Goal: Information Seeking & Learning: Check status

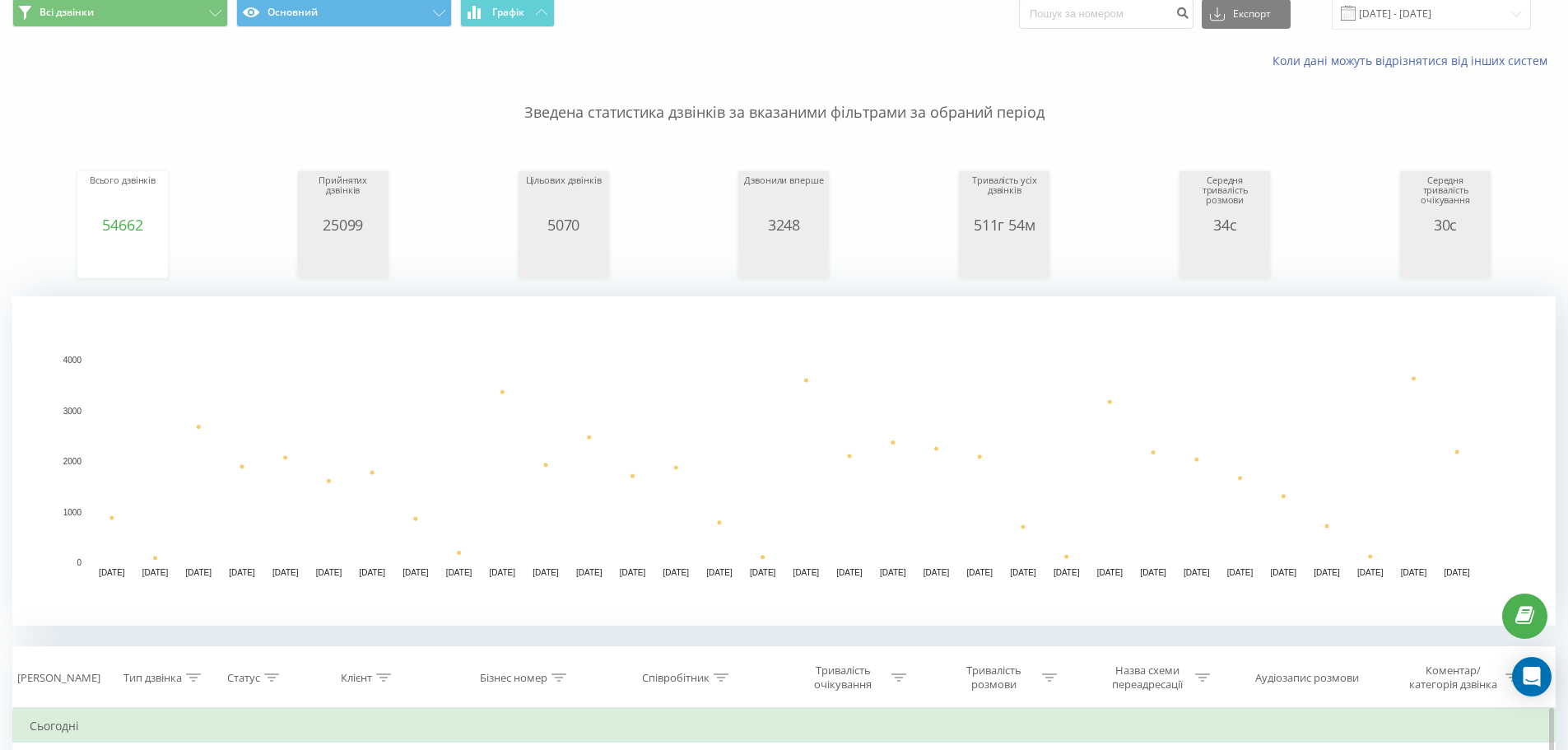
scroll to position [411, 0]
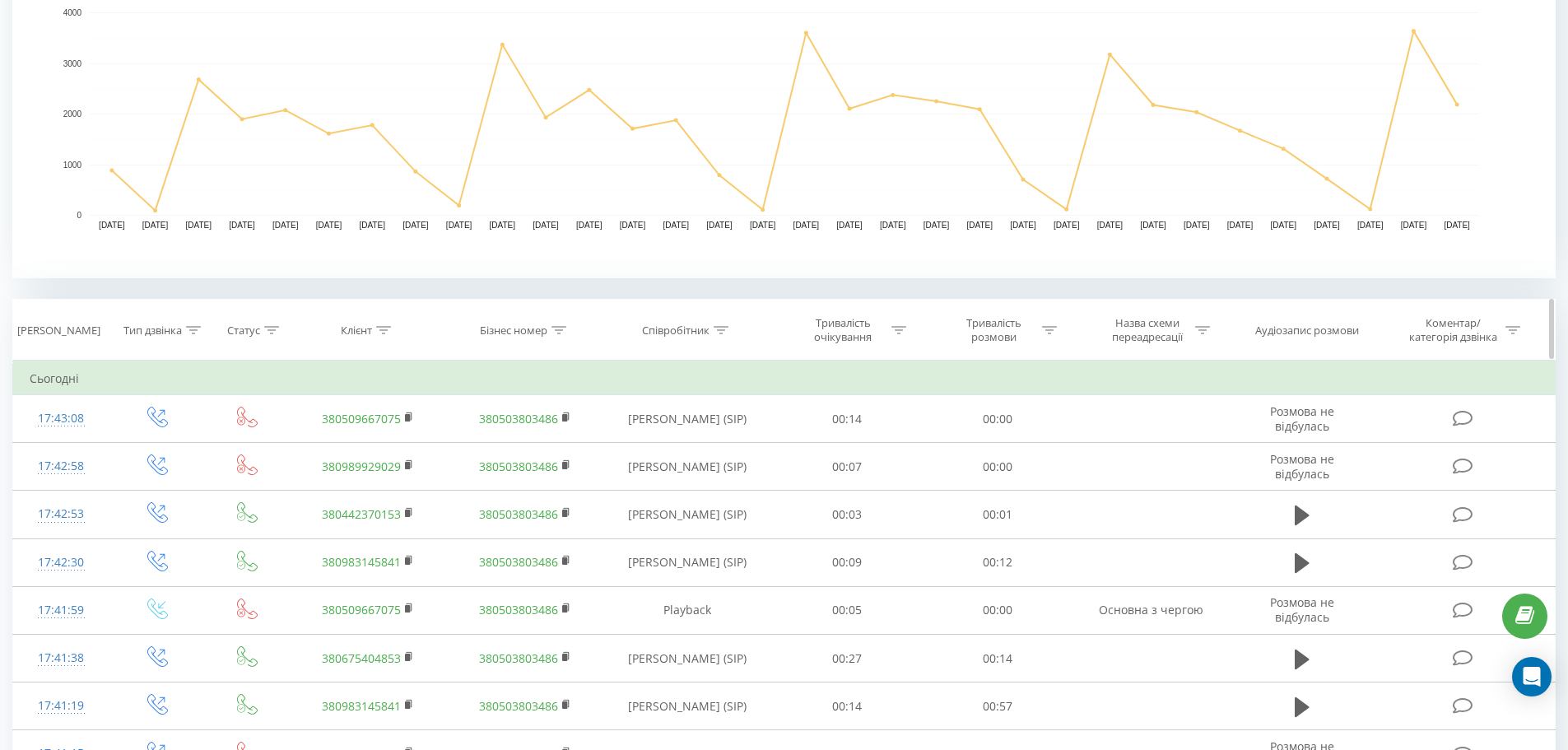
click at [698, 332] on div "Співробітник" at bounding box center [676, 330] width 68 height 14
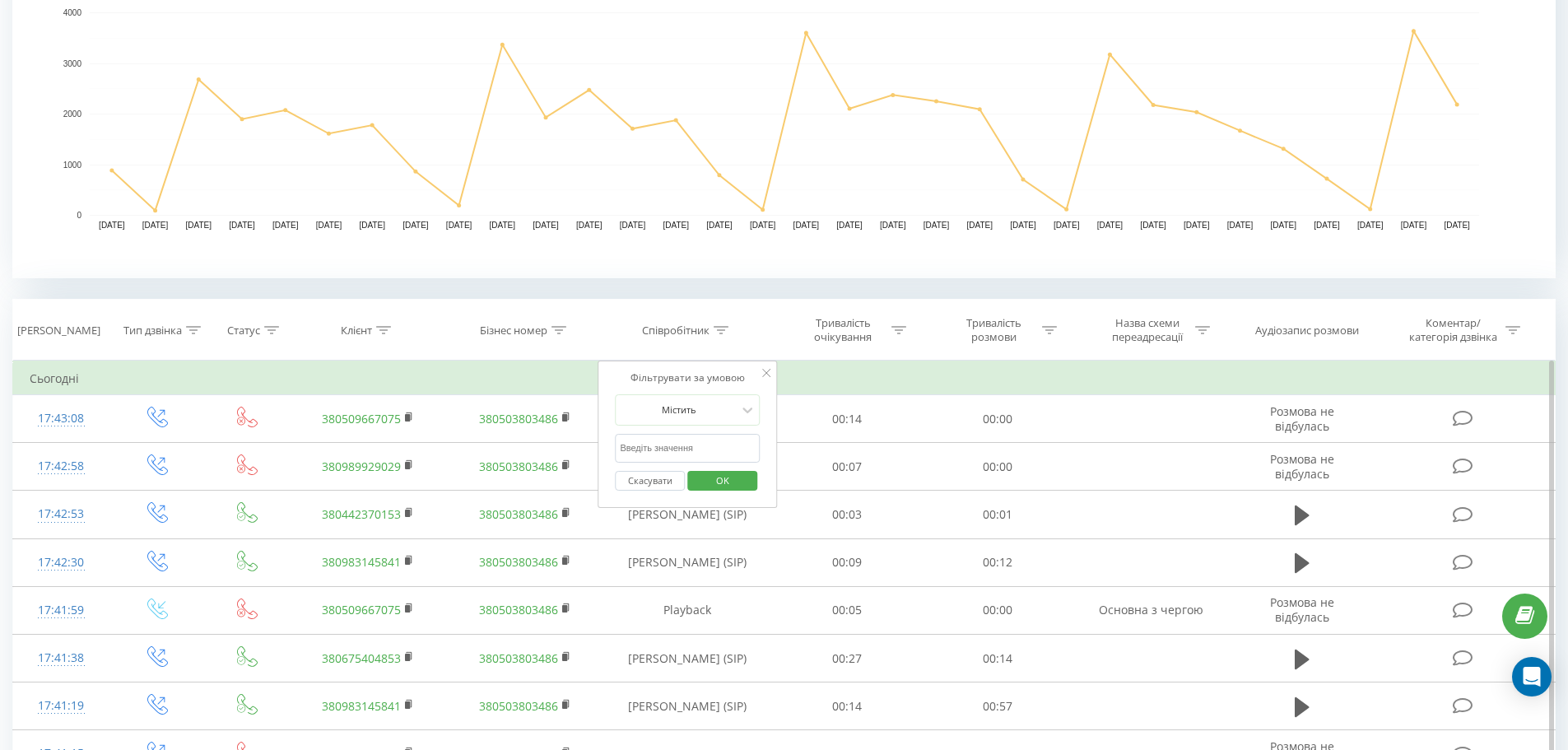
click at [678, 442] on input "text" at bounding box center [688, 448] width 145 height 29
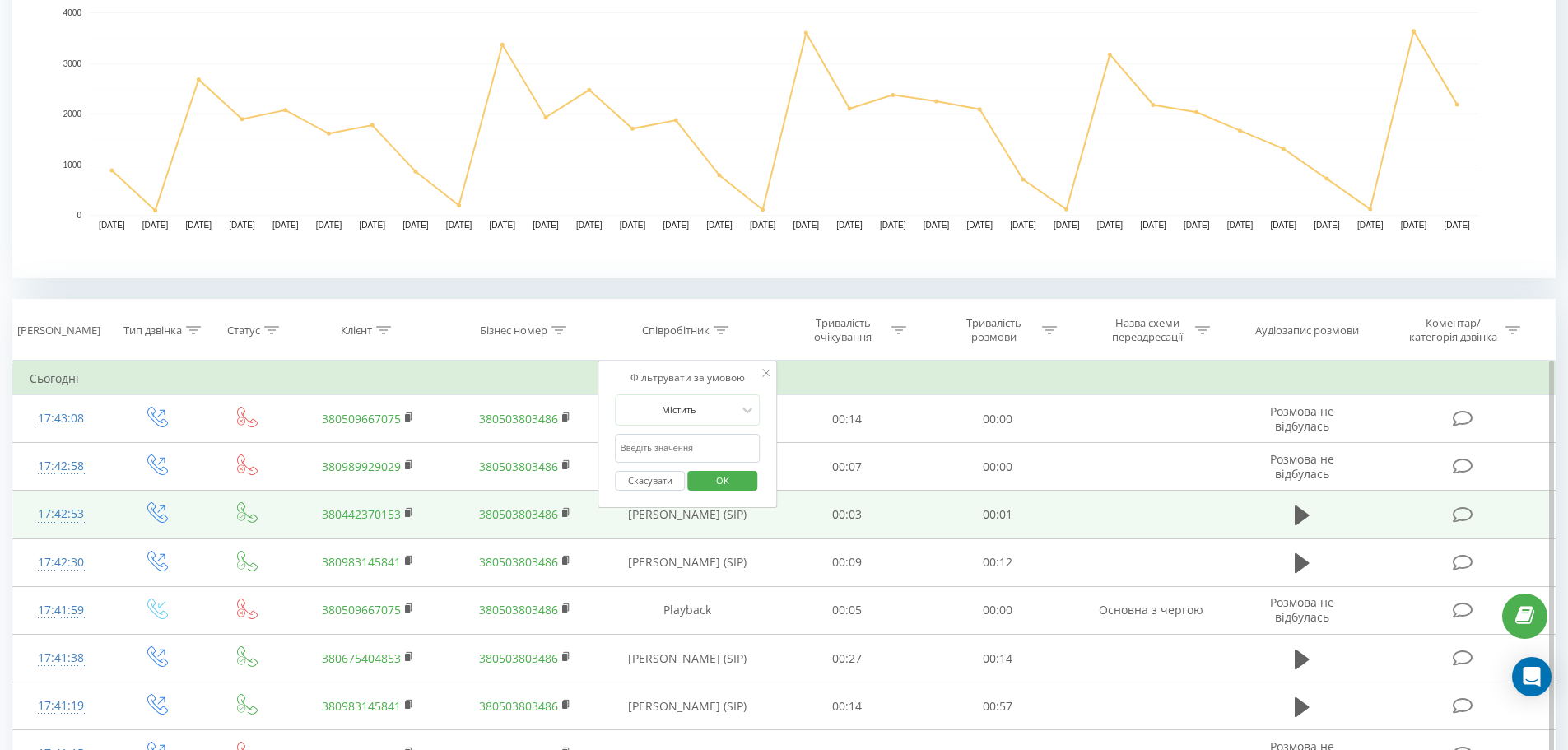
type input "гуйдаш"
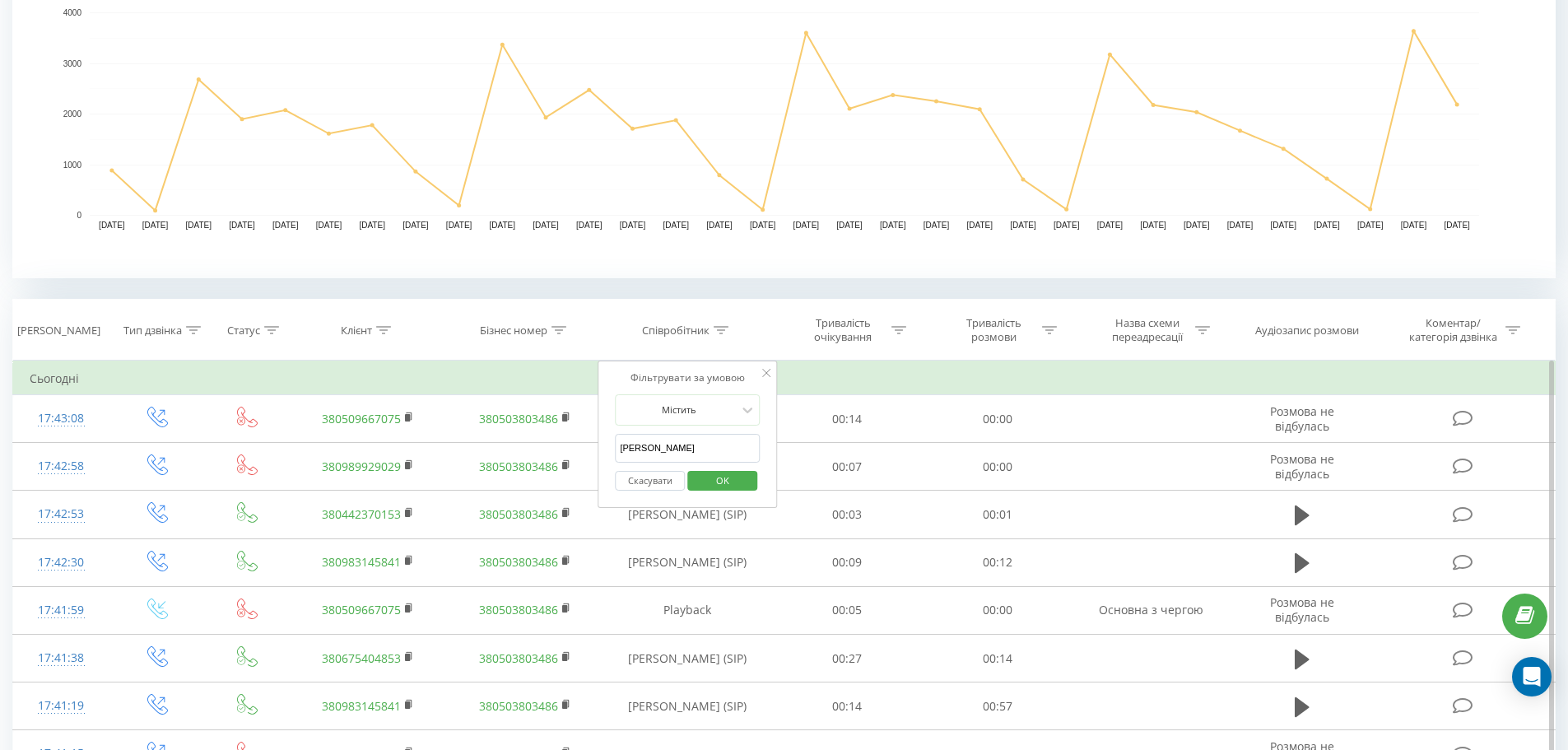
click at [708, 483] on span "OK" at bounding box center [722, 480] width 46 height 25
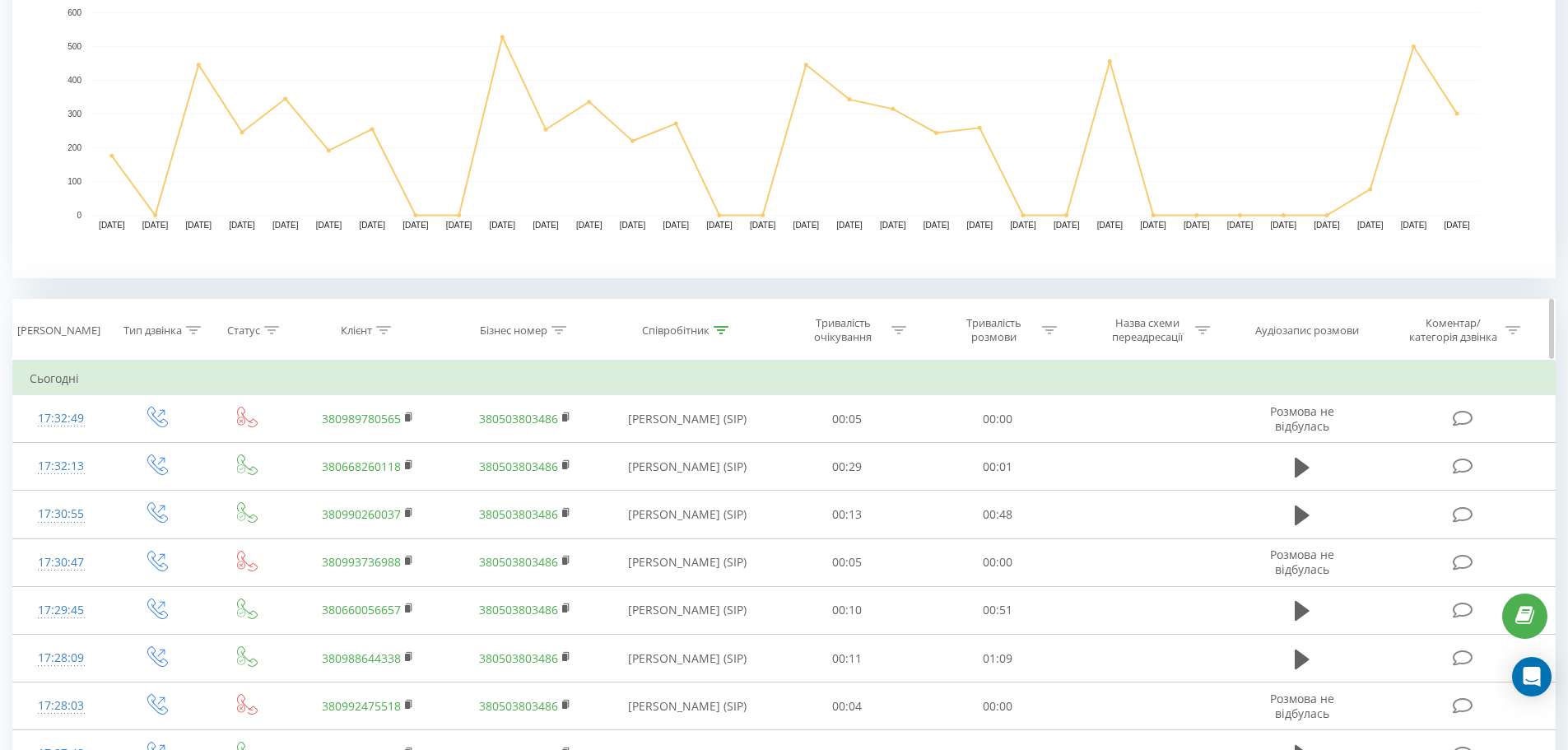
click at [673, 331] on div "Співробітник" at bounding box center [676, 330] width 68 height 14
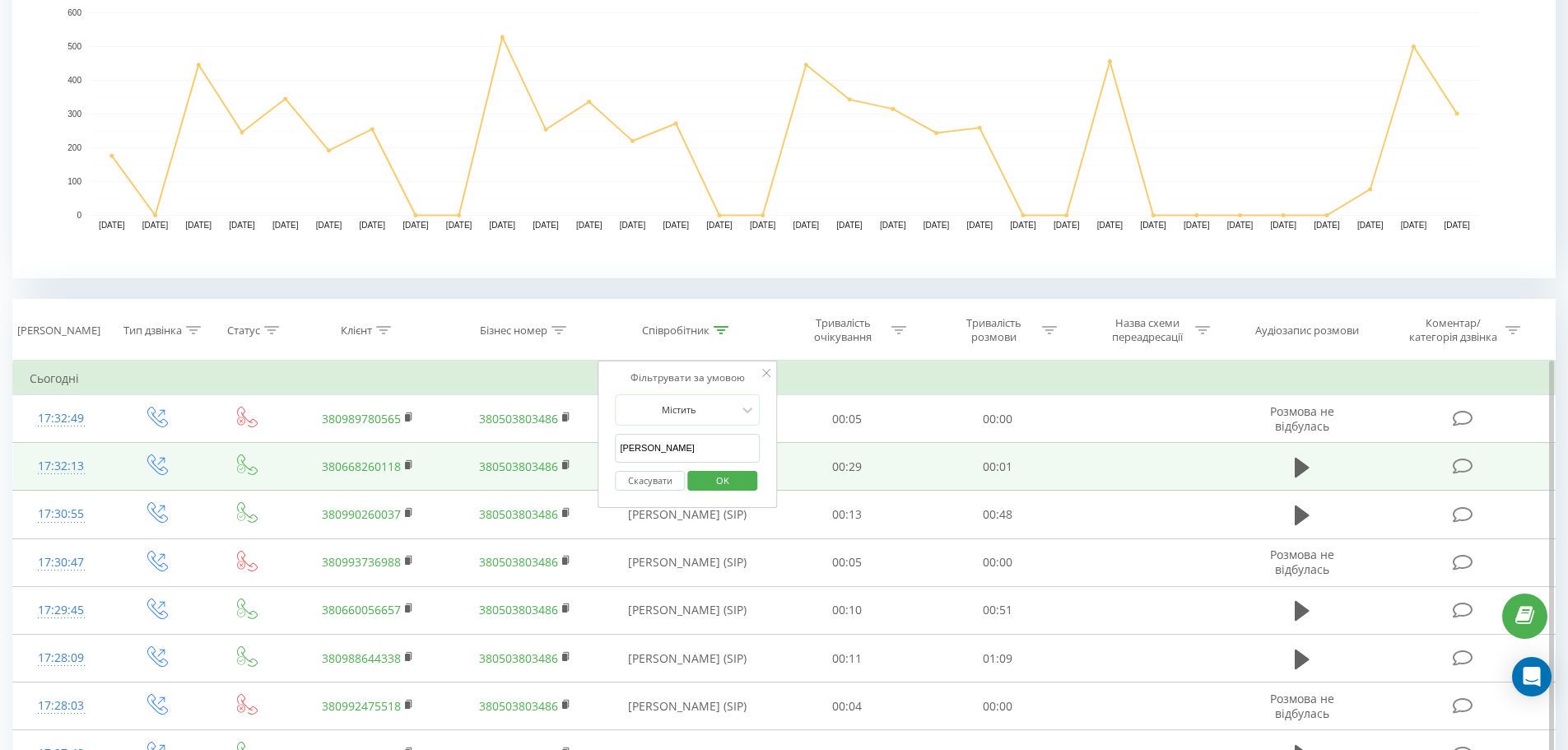
drag, startPoint x: 659, startPoint y: 450, endPoint x: 293, endPoint y: 480, distance: 367.2
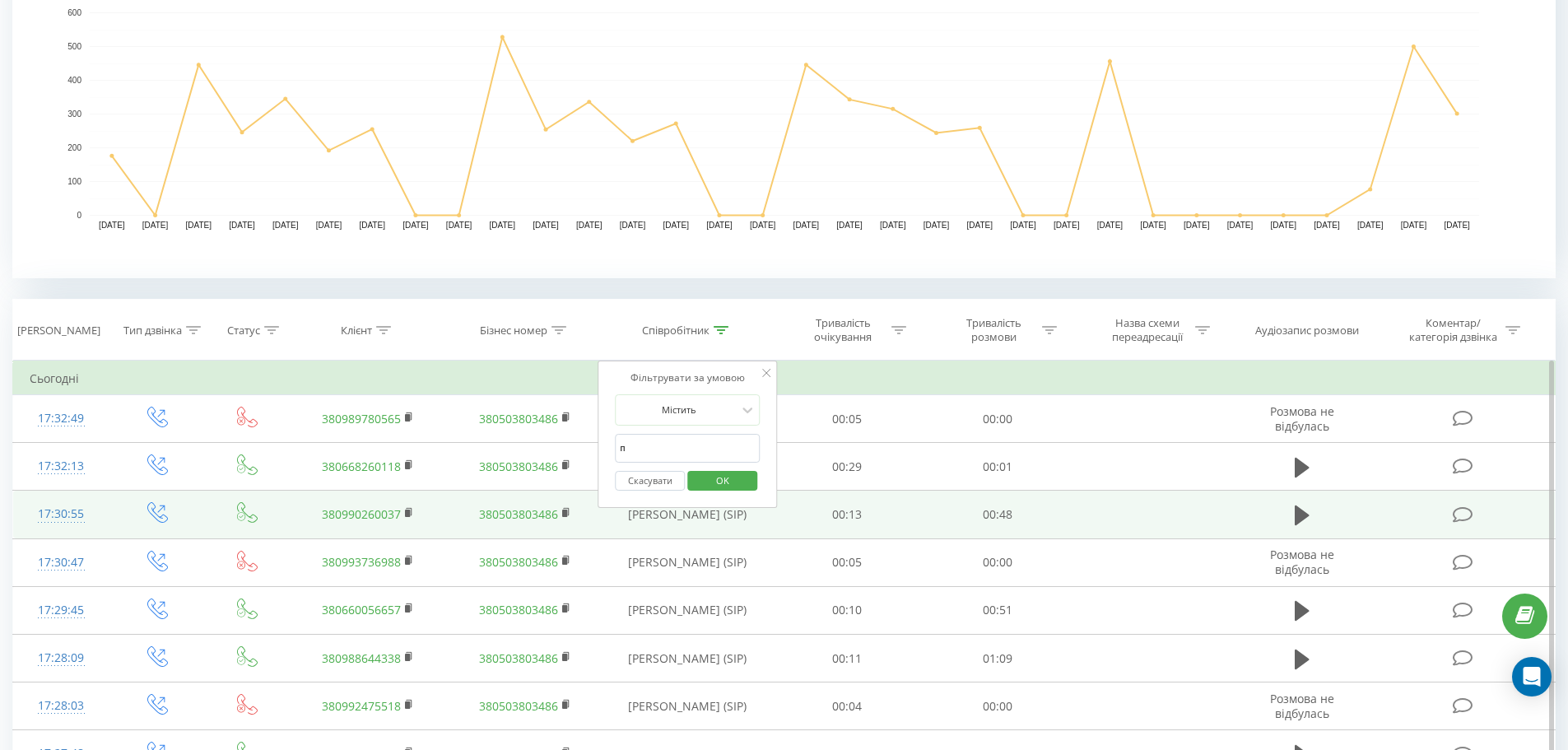
type input "похила"
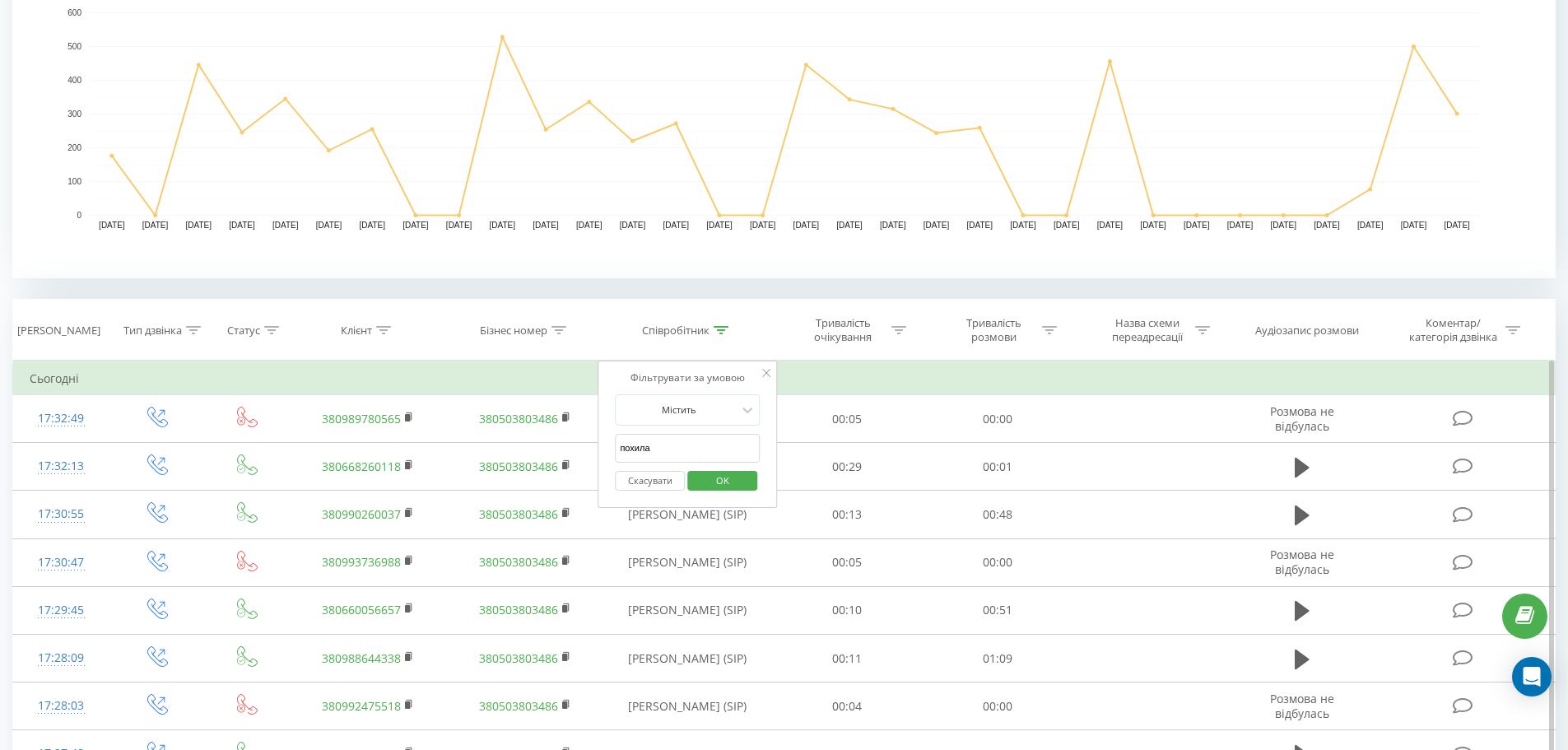
click at [712, 486] on span "OK" at bounding box center [722, 480] width 46 height 25
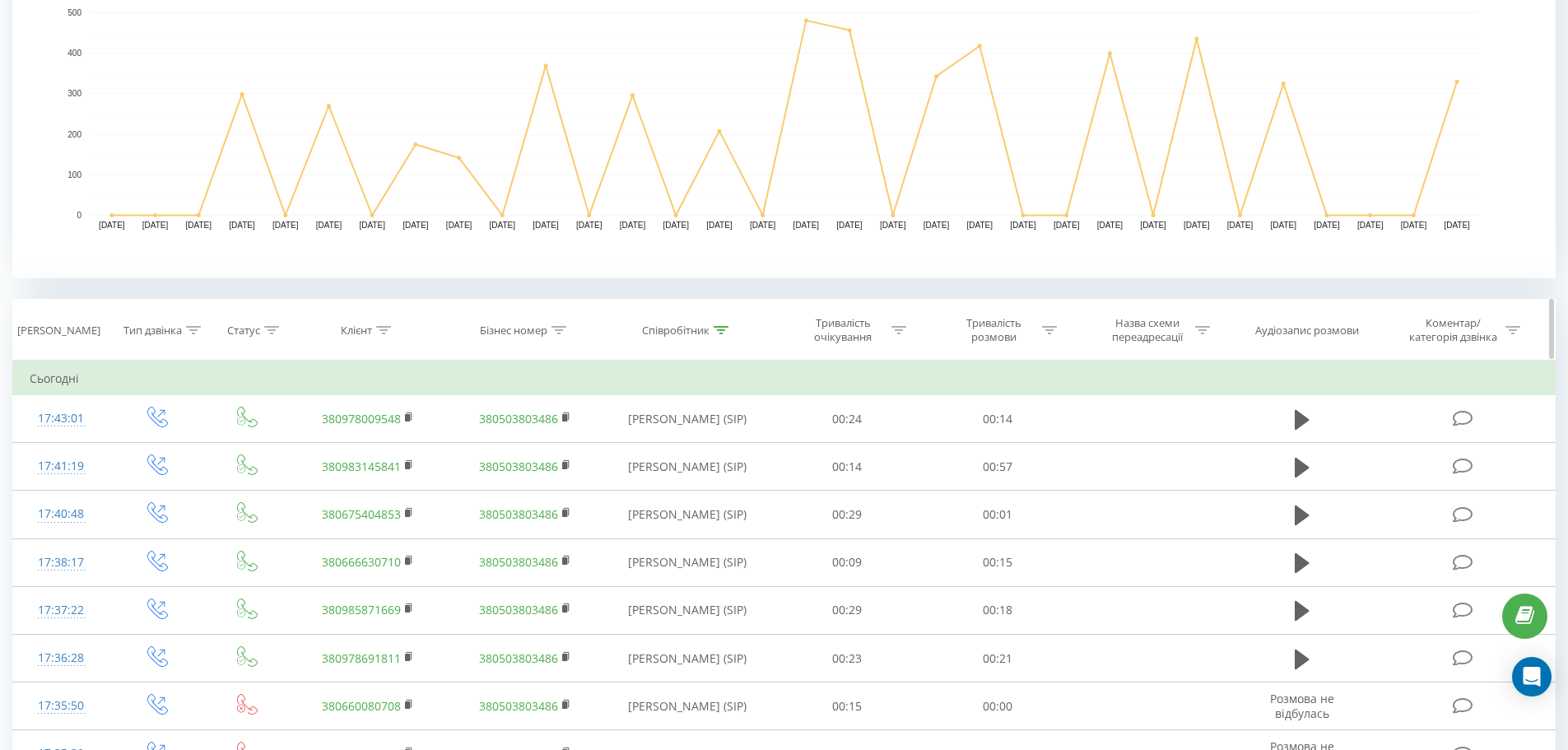
click at [670, 327] on div "Співробітник" at bounding box center [676, 330] width 68 height 14
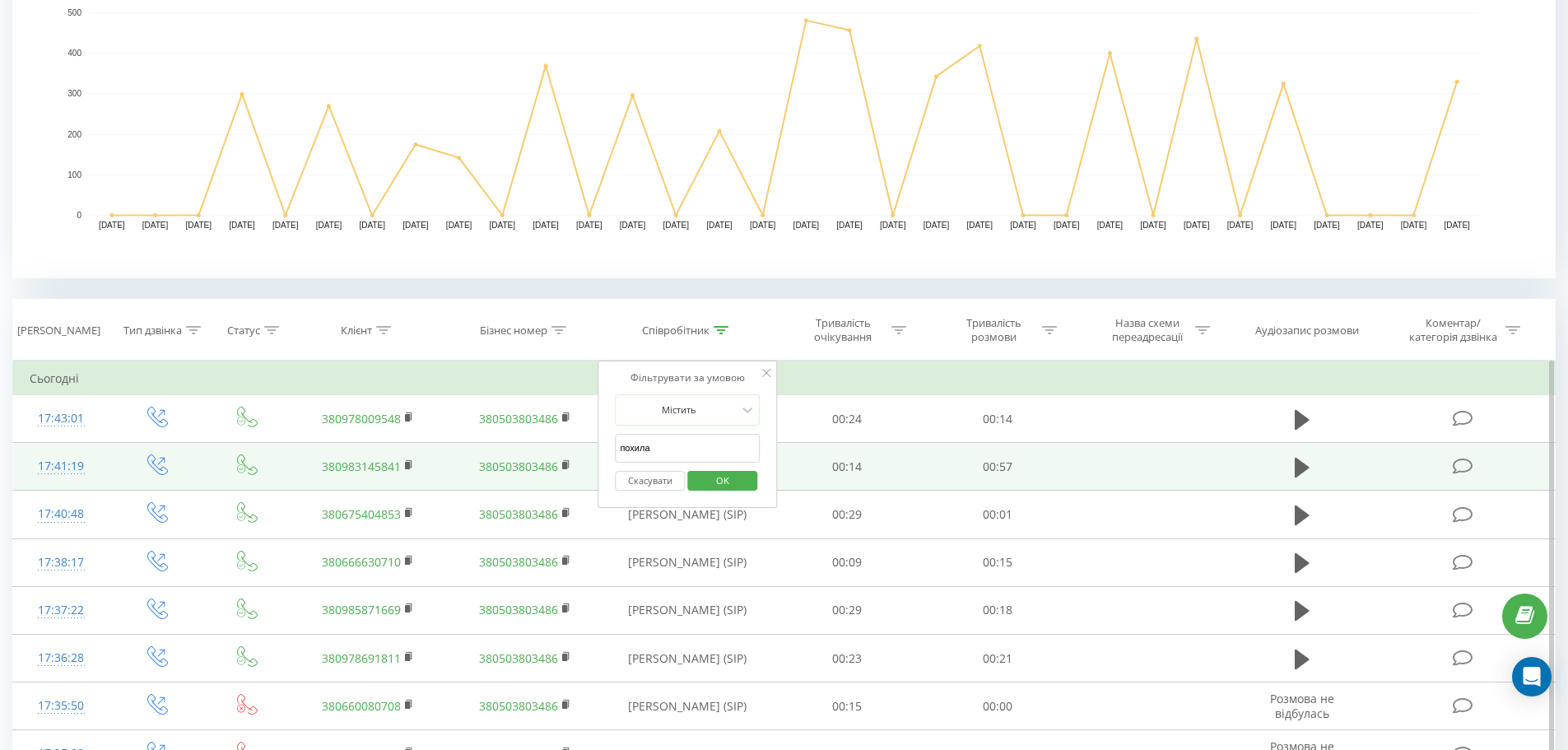
drag, startPoint x: 661, startPoint y: 448, endPoint x: 351, endPoint y: 456, distance: 310.1
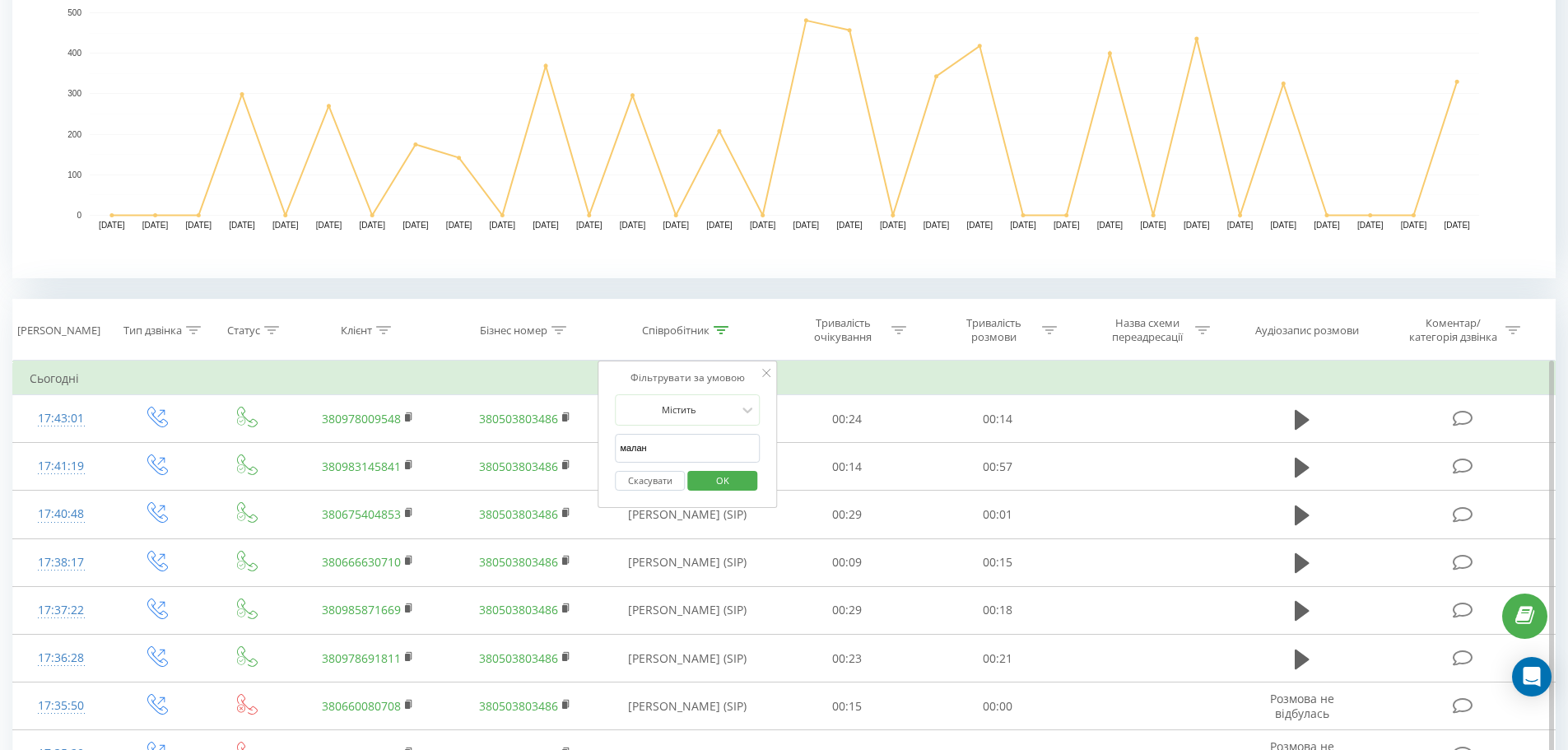
type input "маланюк"
click at [732, 483] on span "OK" at bounding box center [722, 480] width 46 height 25
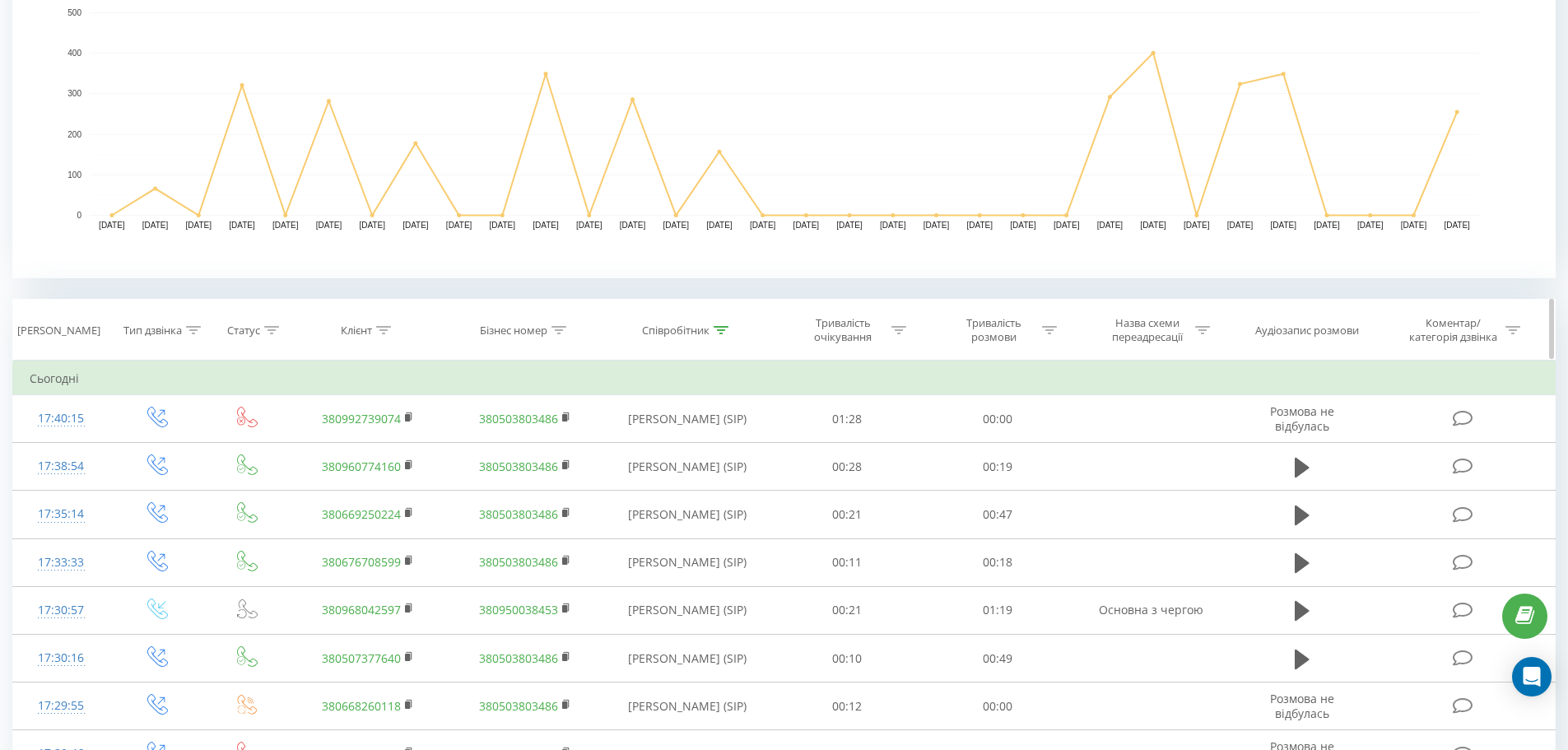
click at [676, 335] on div "Співробітник" at bounding box center [676, 330] width 68 height 14
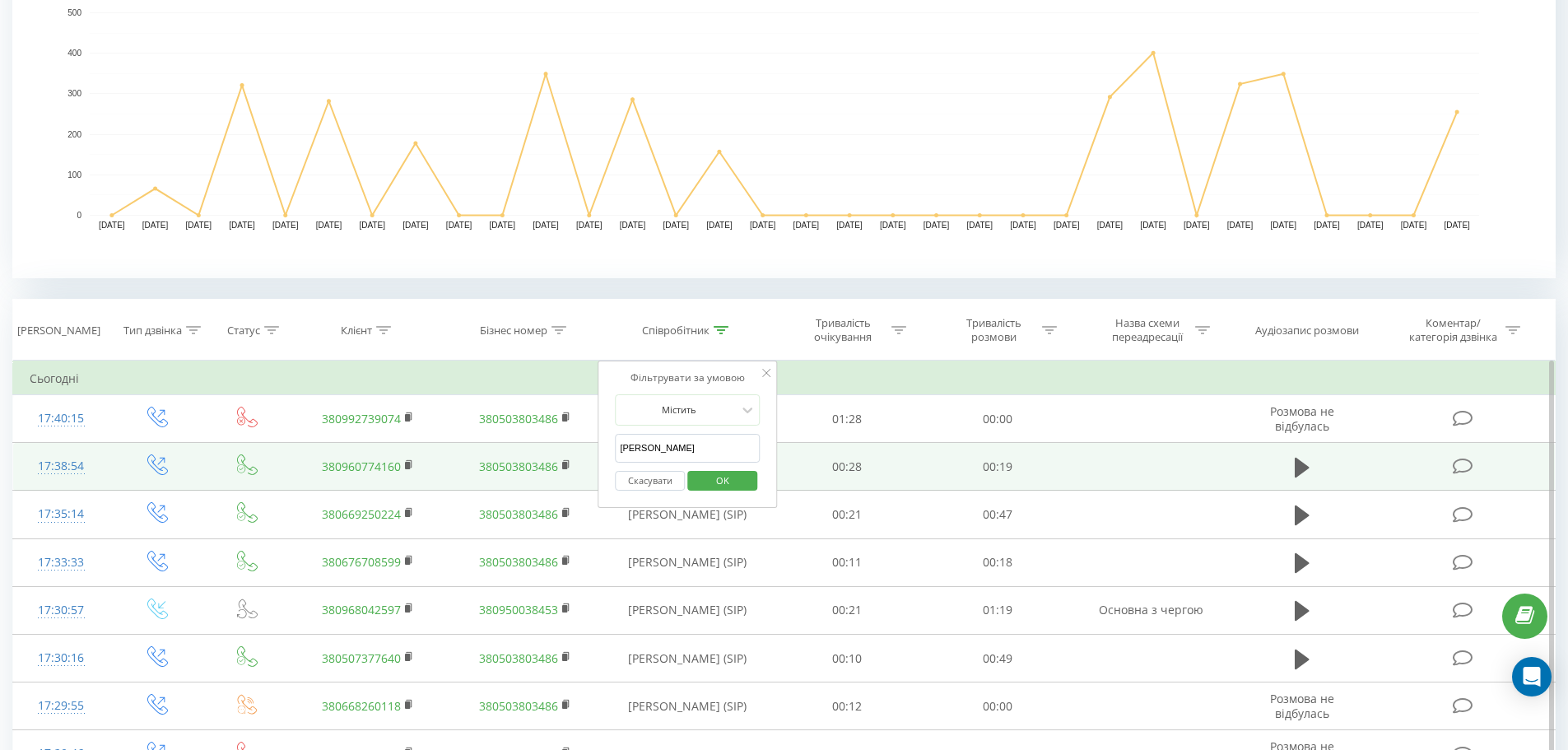
drag, startPoint x: 574, startPoint y: 448, endPoint x: 233, endPoint y: 464, distance: 341.4
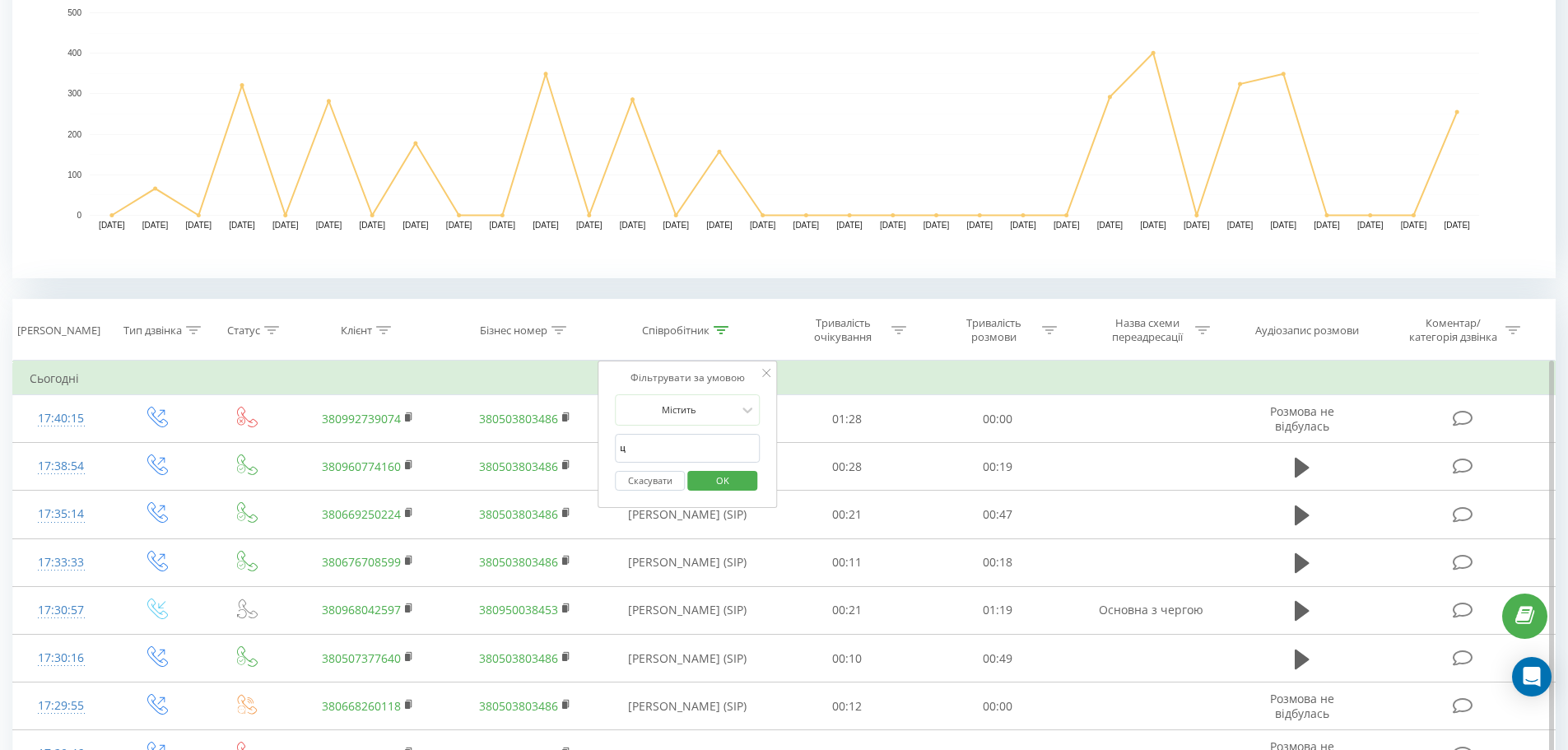
type input "цікель"
click at [716, 480] on span "OK" at bounding box center [722, 480] width 46 height 25
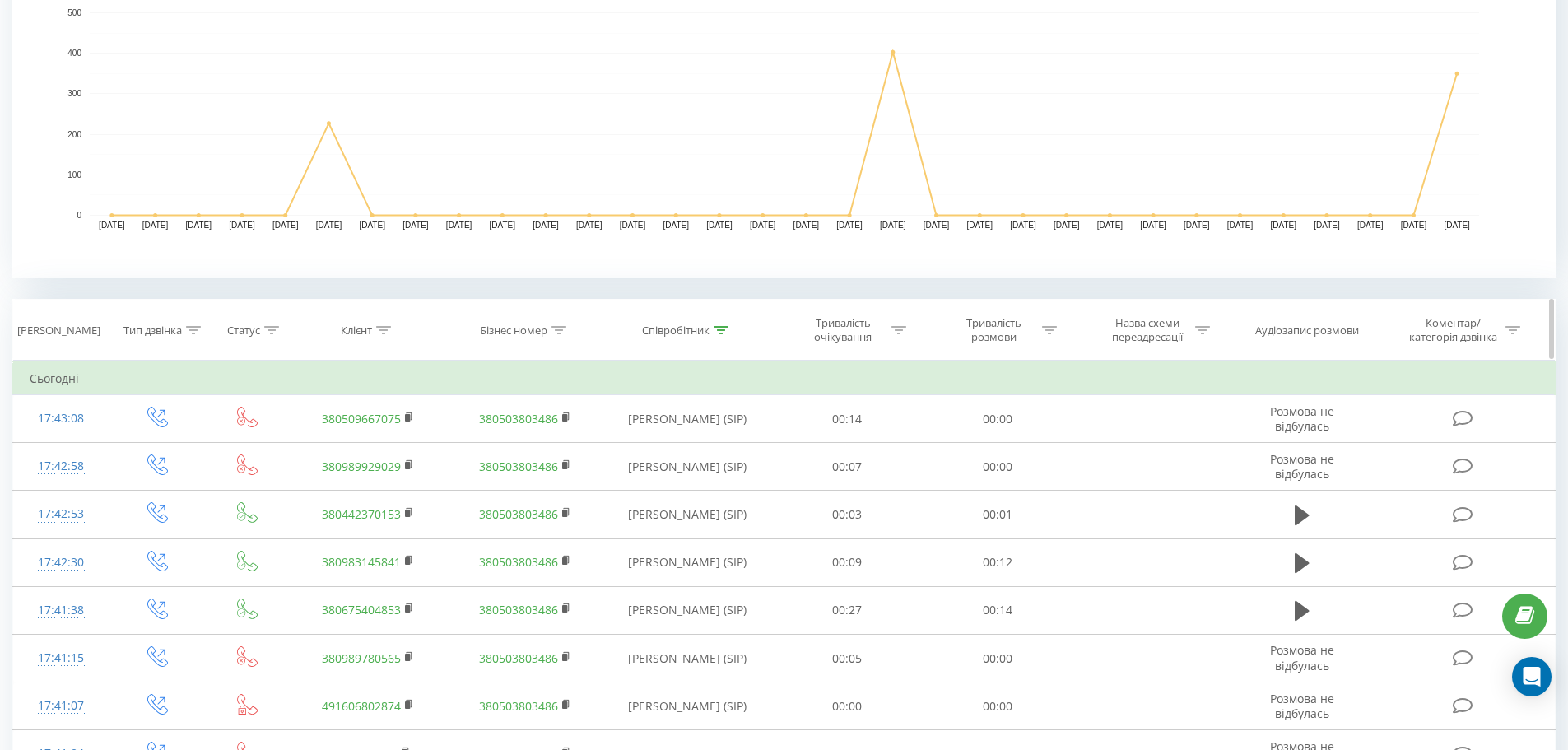
click at [657, 335] on div "Співробітник" at bounding box center [676, 330] width 68 height 14
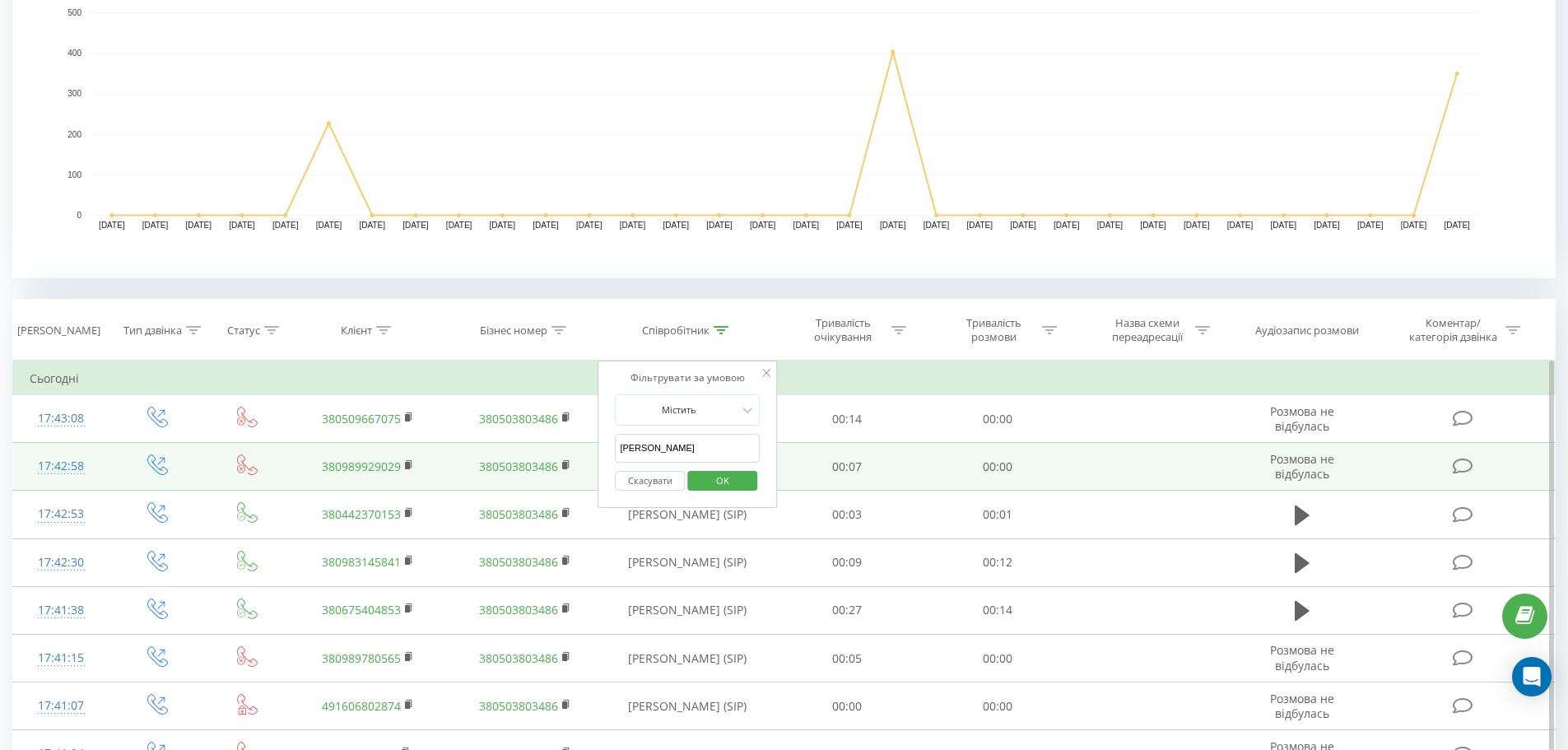
drag, startPoint x: 428, startPoint y: 457, endPoint x: 384, endPoint y: 457, distance: 44.0
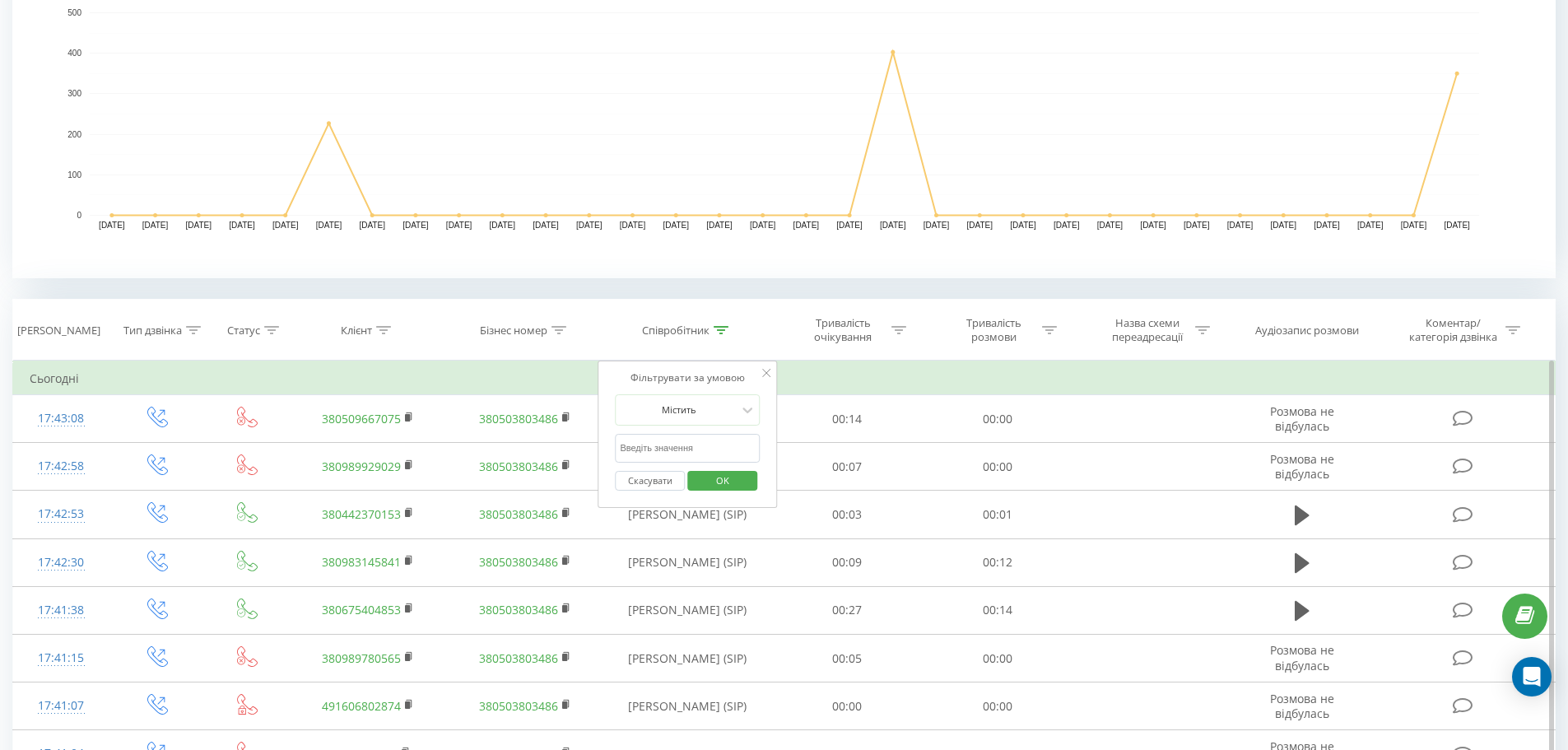
click at [713, 477] on span "OK" at bounding box center [722, 480] width 46 height 25
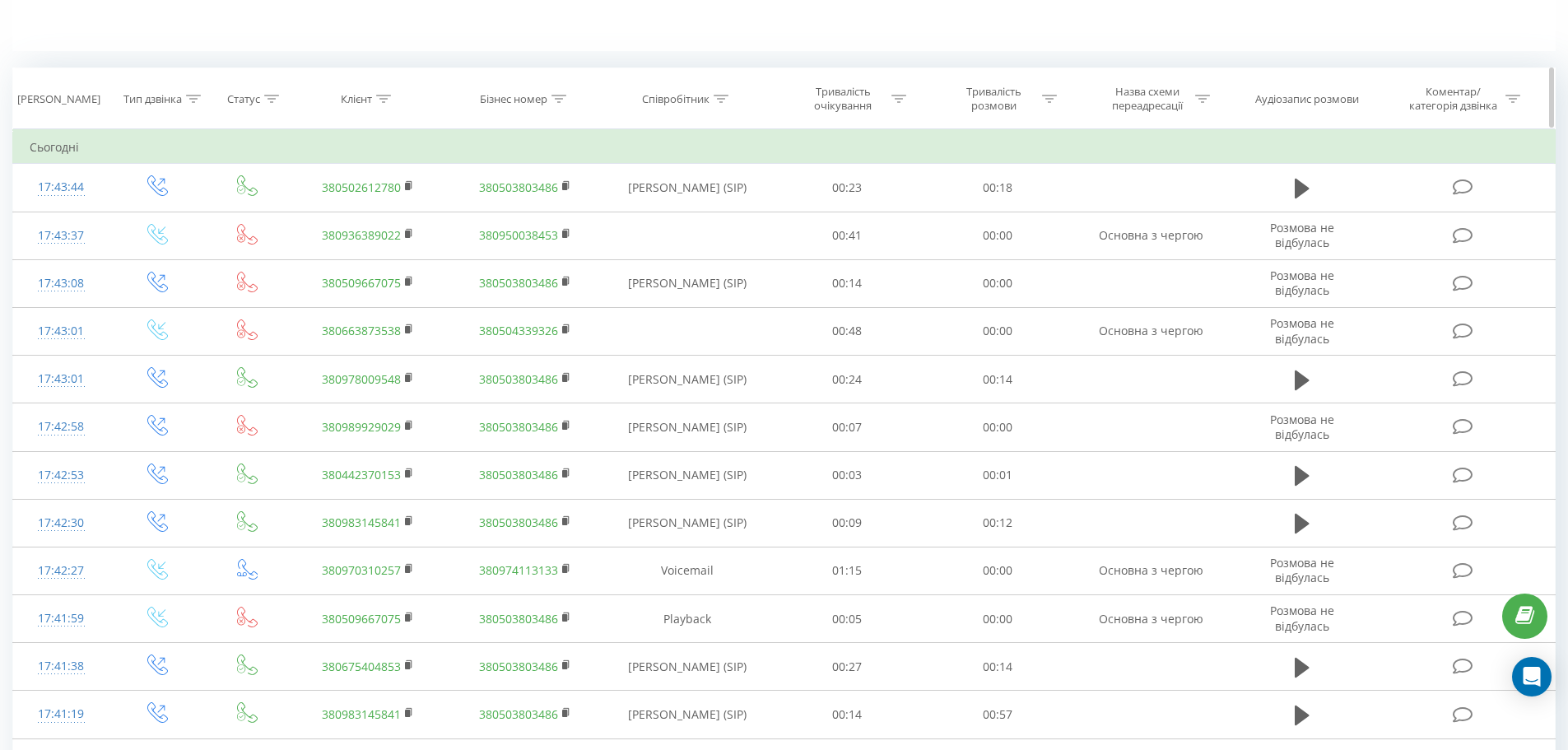
click at [507, 101] on div "Бізнес номер" at bounding box center [514, 99] width 68 height 14
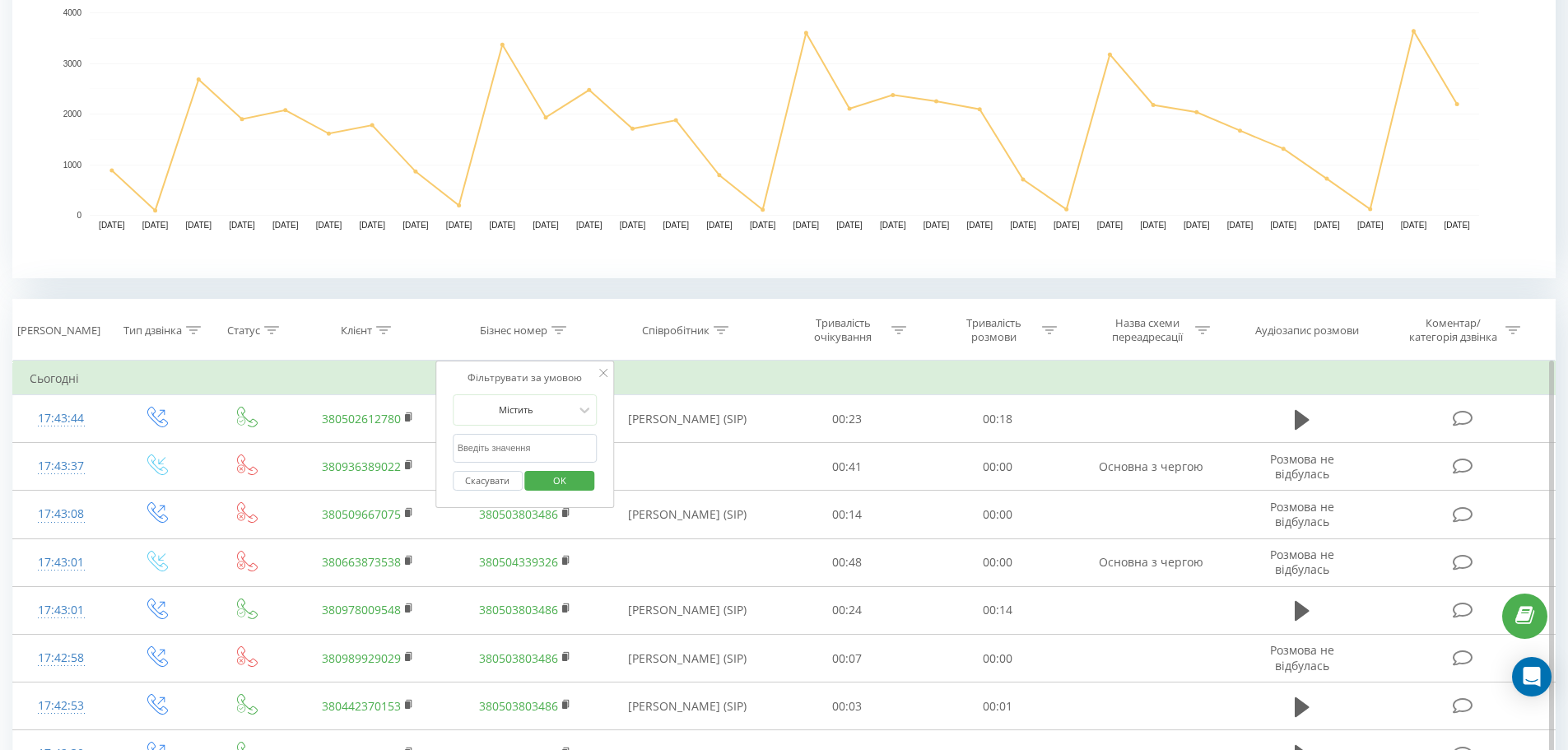
click at [491, 450] on input "text" at bounding box center [525, 448] width 145 height 29
click at [390, 332] on icon at bounding box center [383, 330] width 14 height 8
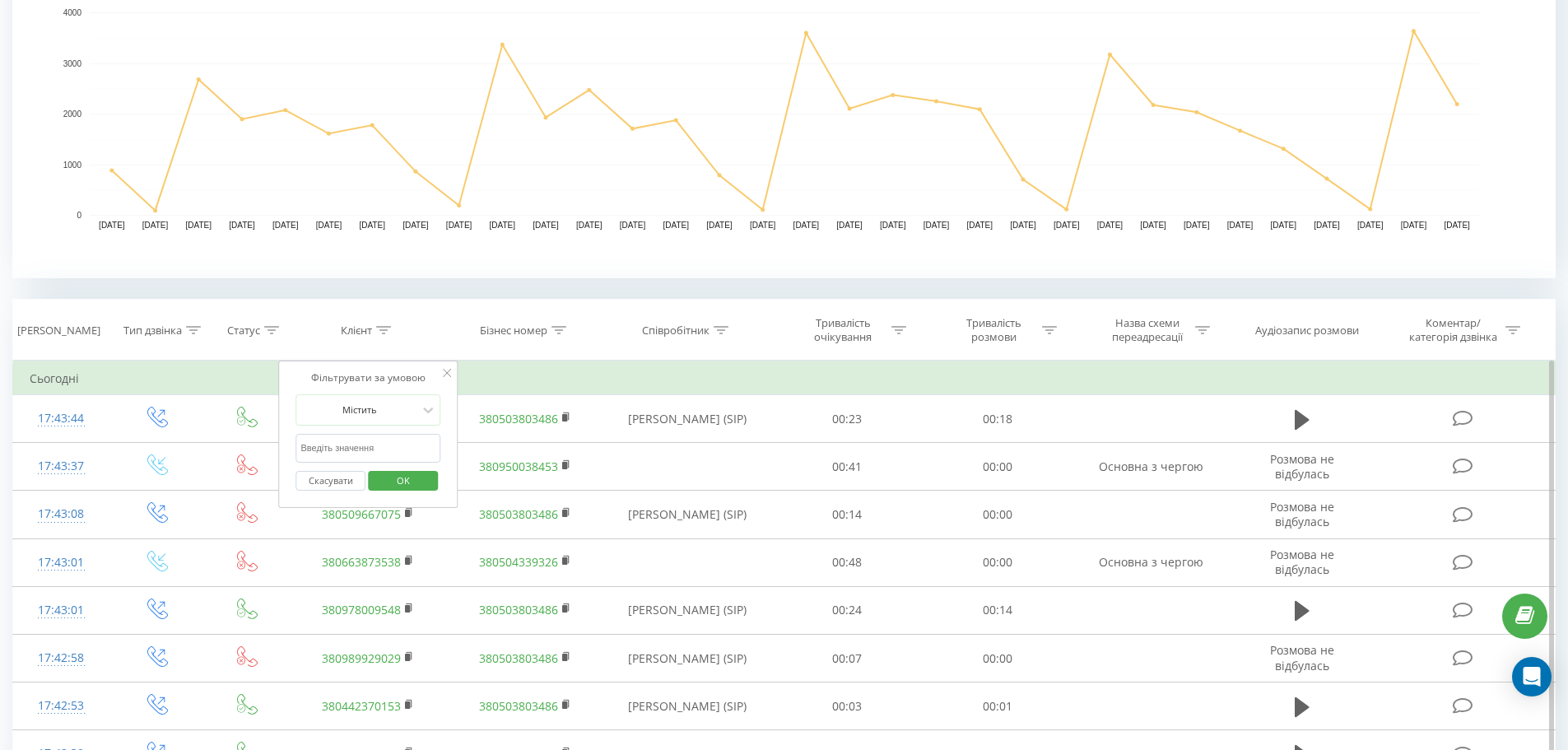
click at [371, 449] on input "text" at bounding box center [369, 448] width 145 height 29
type input "0669250224"
click at [384, 472] on span "OK" at bounding box center [403, 480] width 46 height 25
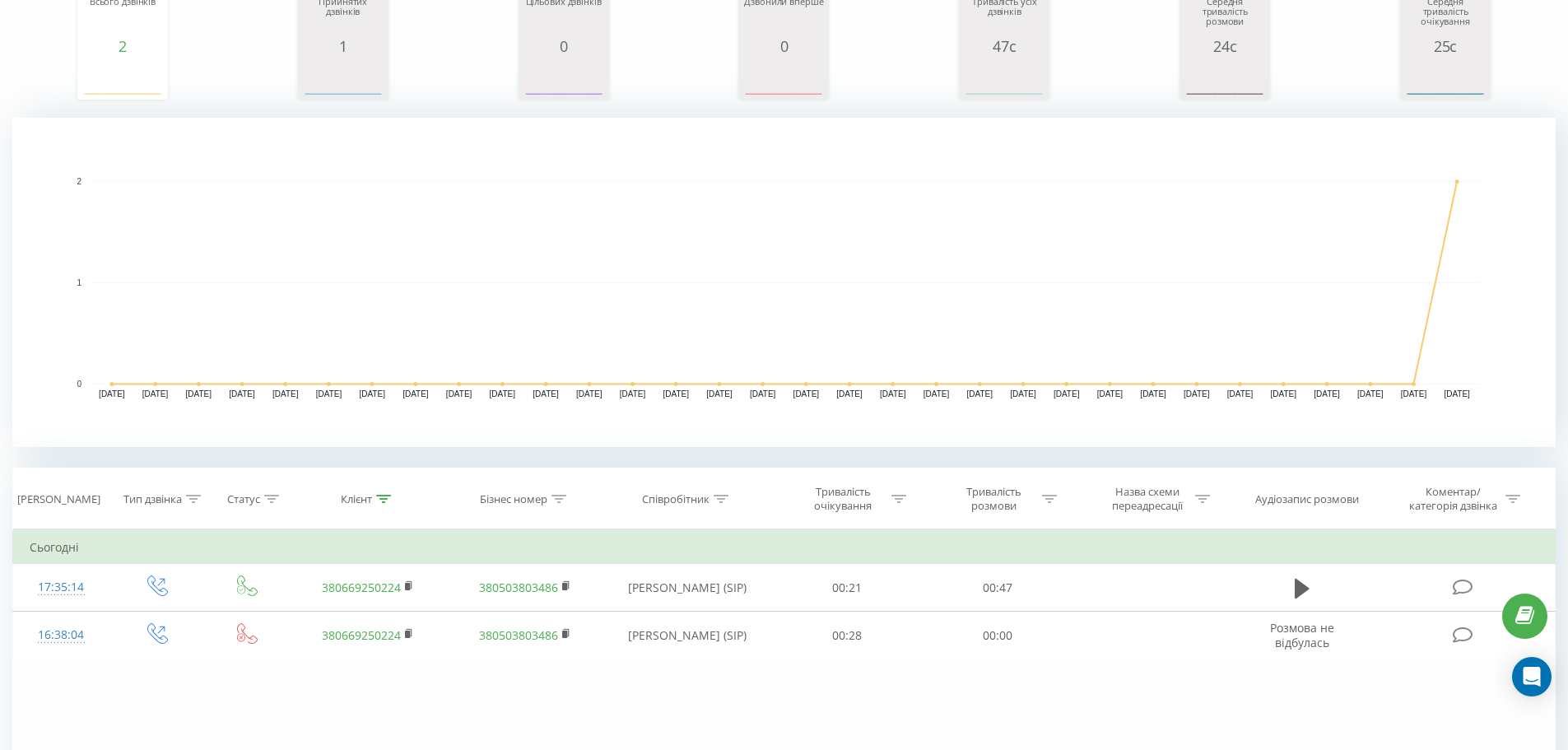
scroll to position [247, 0]
click at [372, 499] on div "Клієнт" at bounding box center [356, 495] width 32 height 14
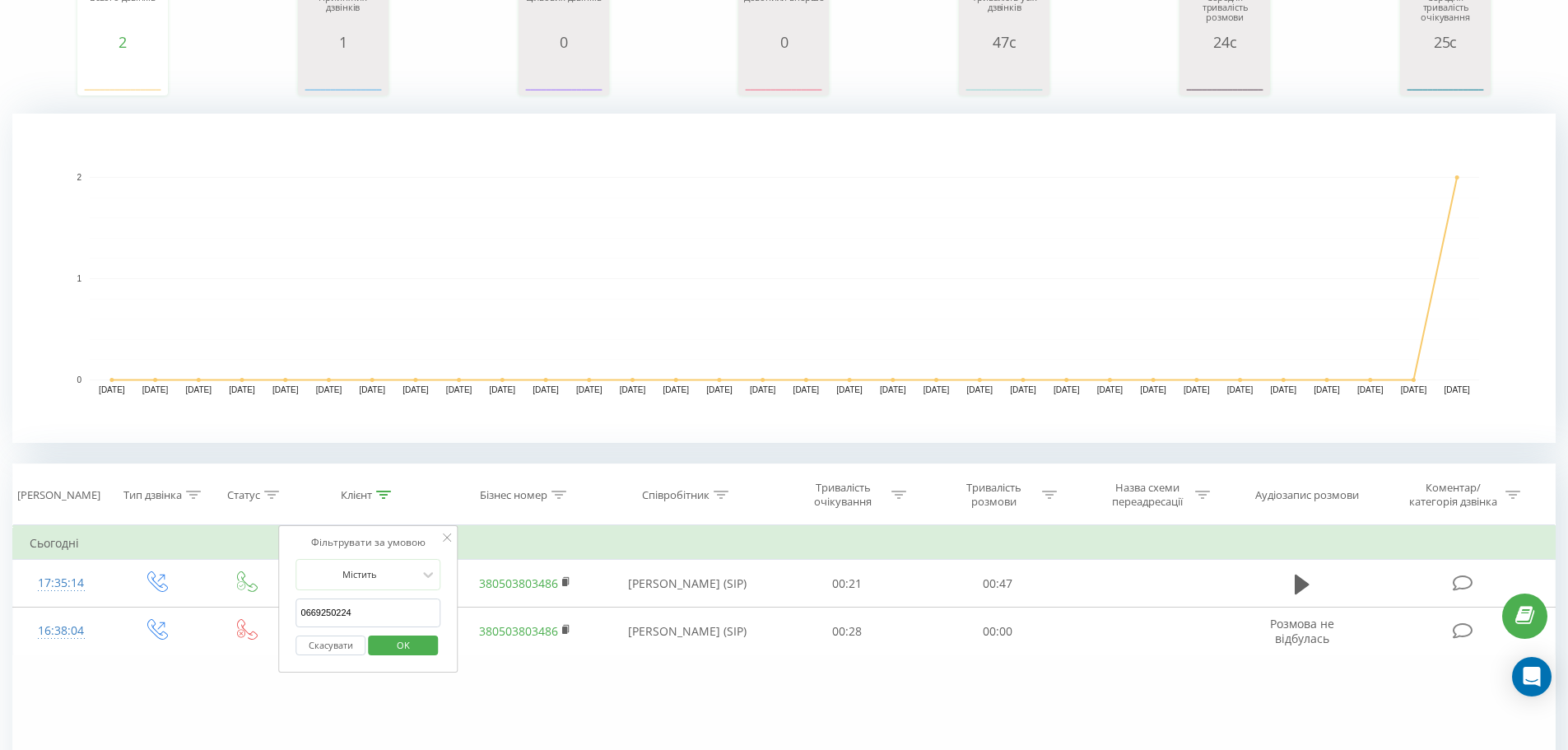
drag, startPoint x: 356, startPoint y: 608, endPoint x: 0, endPoint y: 608, distance: 356.0
click at [0, 608] on div "Всі дзвінки Основний Графік Експорт .csv .xls .xlsx 19.07.2025 - 19.08.2025 Ски…" at bounding box center [784, 380] width 1568 height 1155
type input "0992273013"
click at [399, 651] on span "OK" at bounding box center [403, 645] width 46 height 25
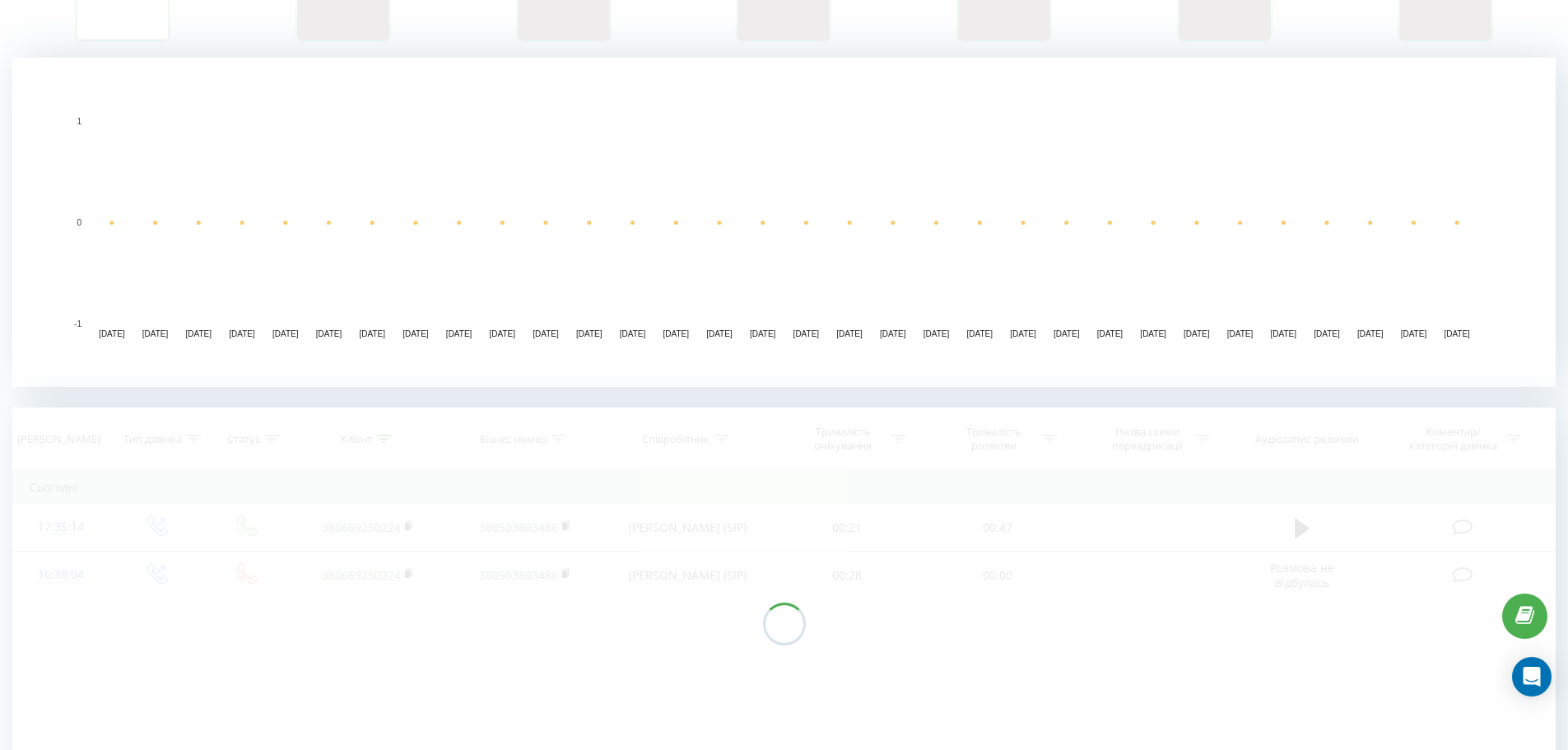
scroll to position [305, 0]
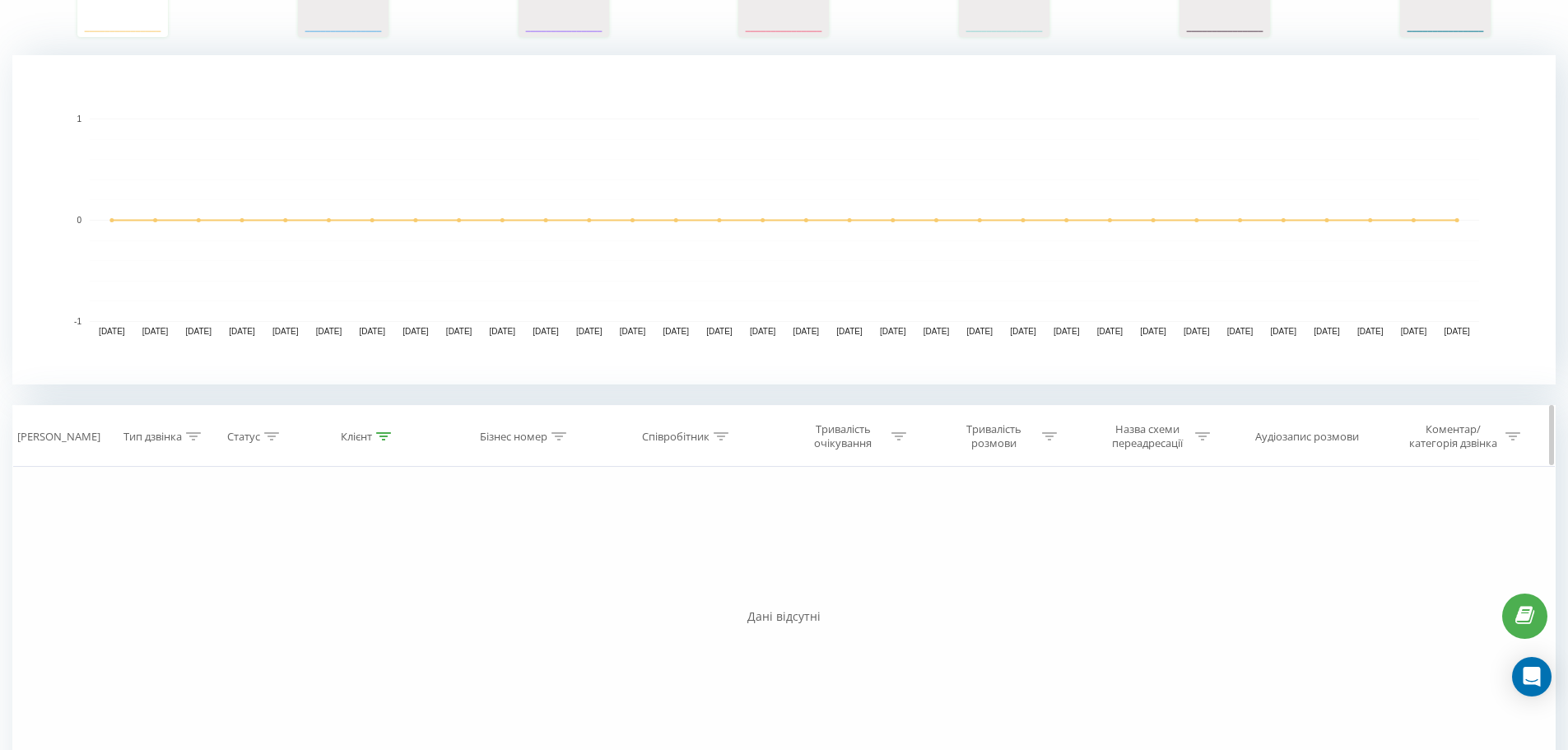
click at [376, 431] on div "Клієнт" at bounding box center [365, 436] width 50 height 14
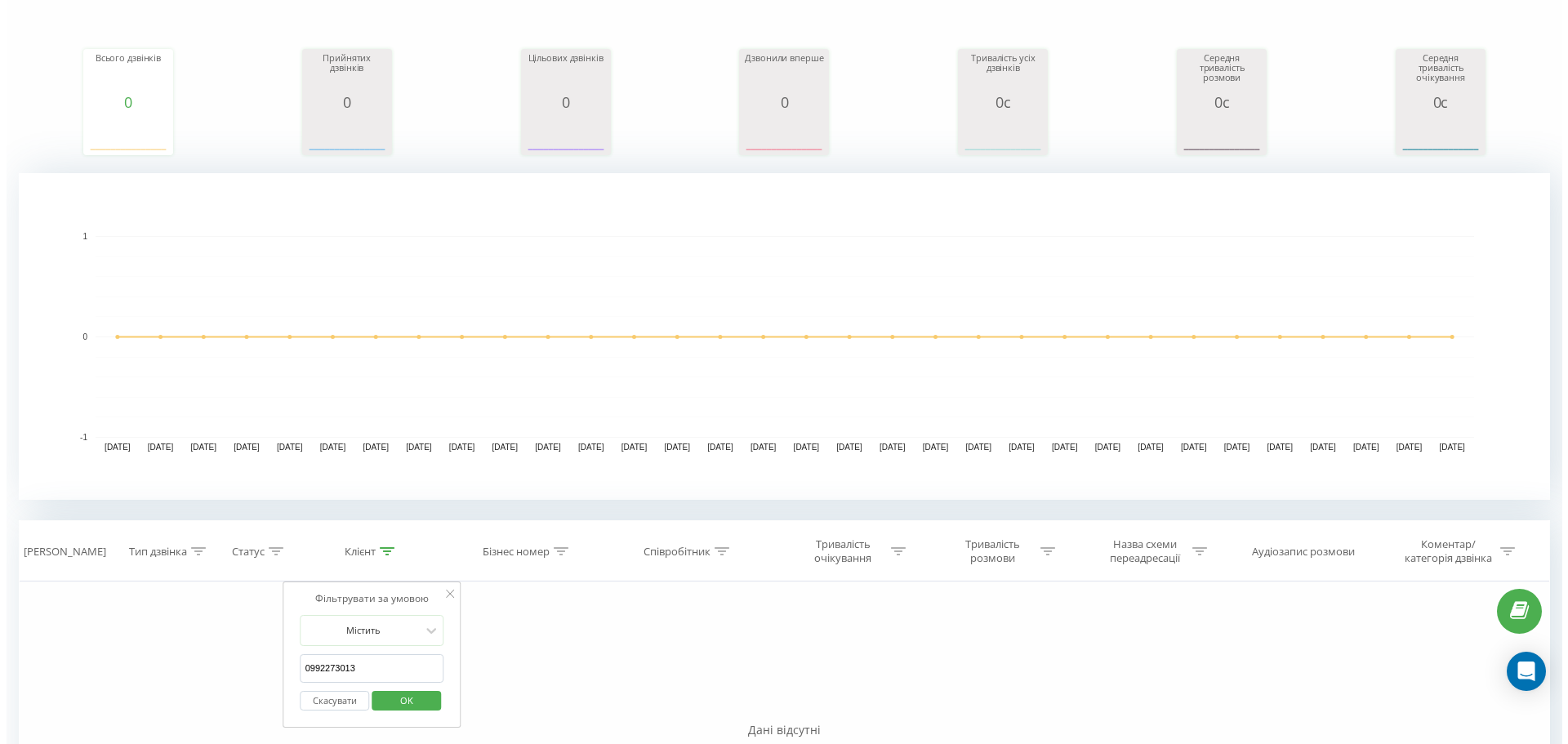
scroll to position [0, 0]
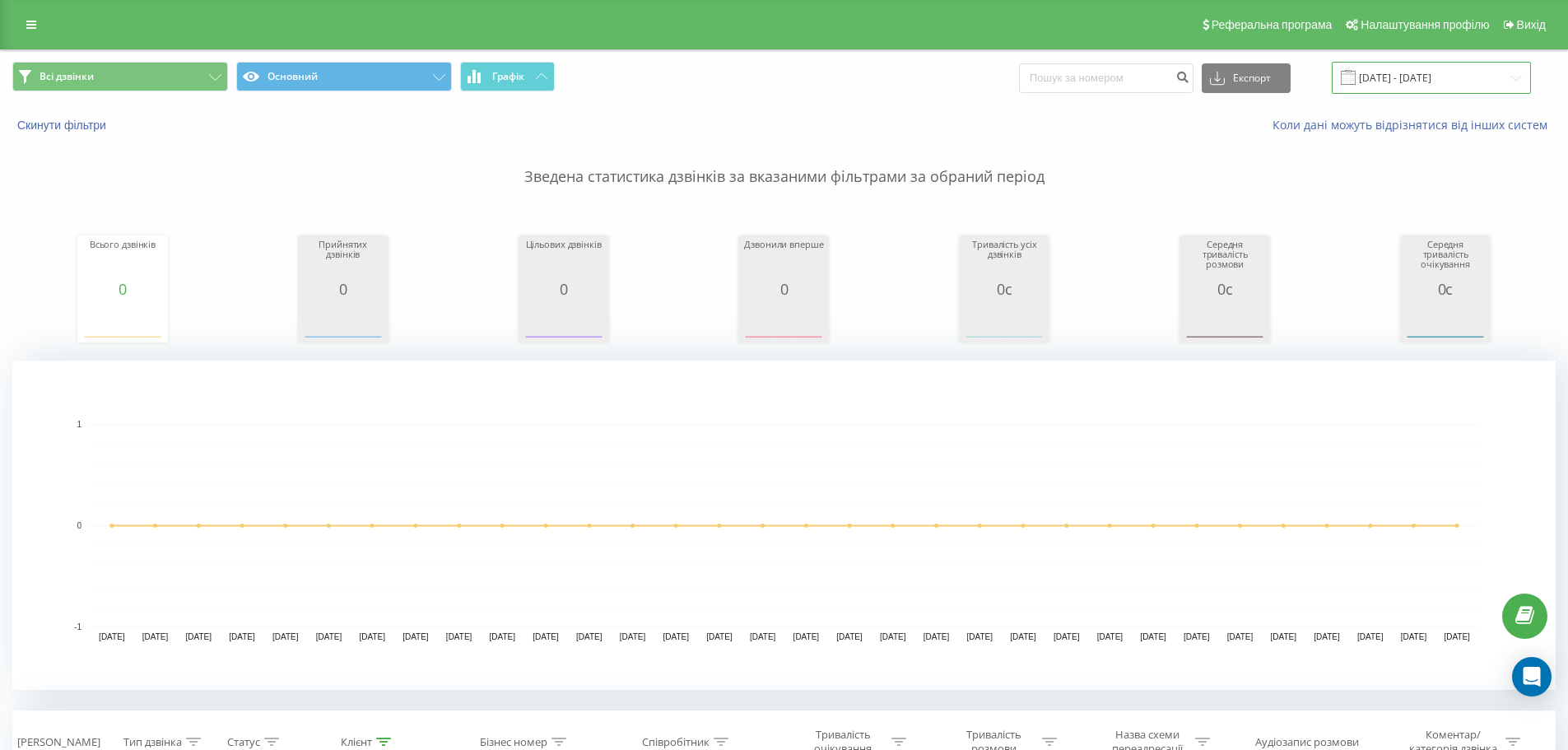
click at [1388, 92] on input "[DATE] - [DATE]" at bounding box center [1431, 77] width 199 height 32
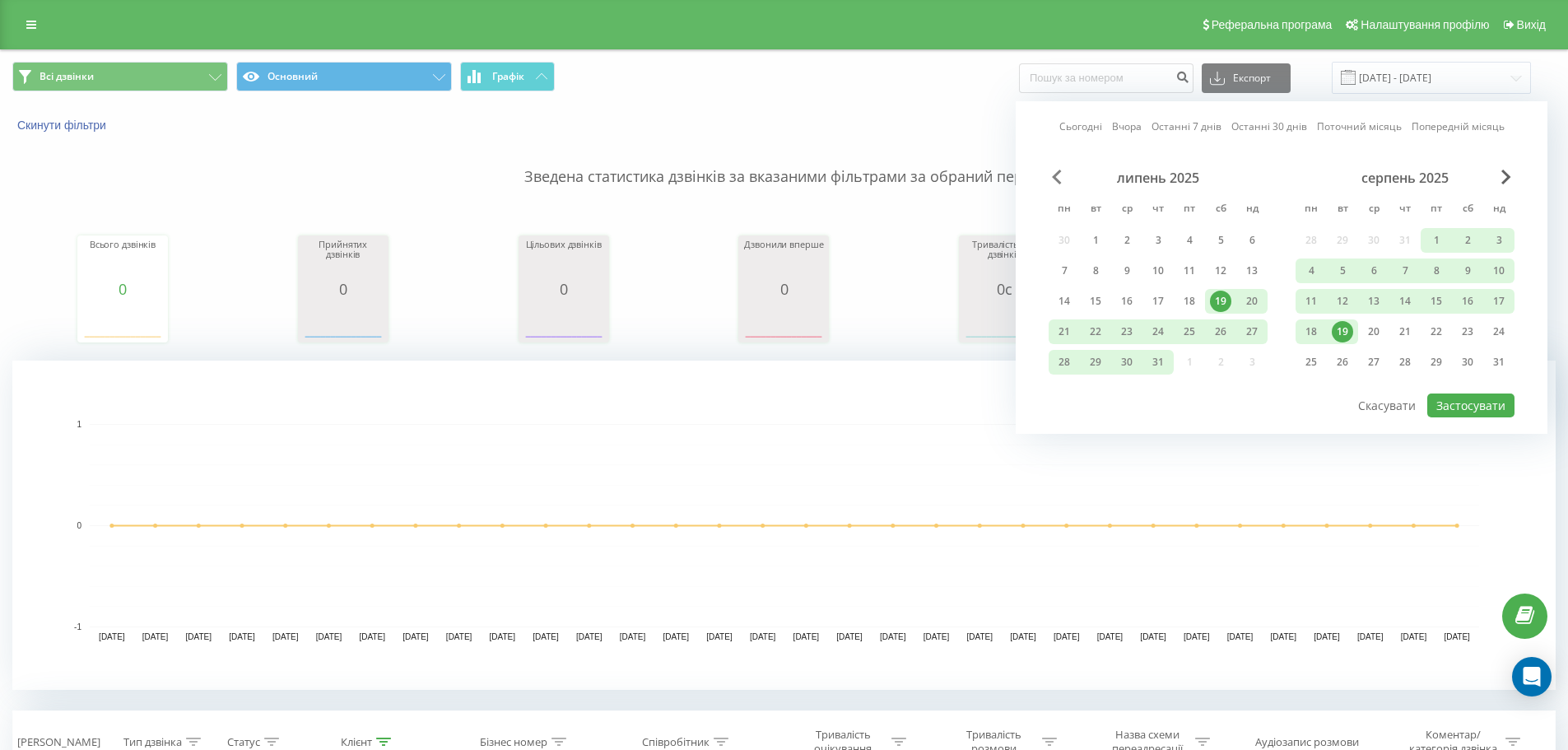
click at [1054, 176] on span "Previous Month" at bounding box center [1056, 177] width 10 height 14
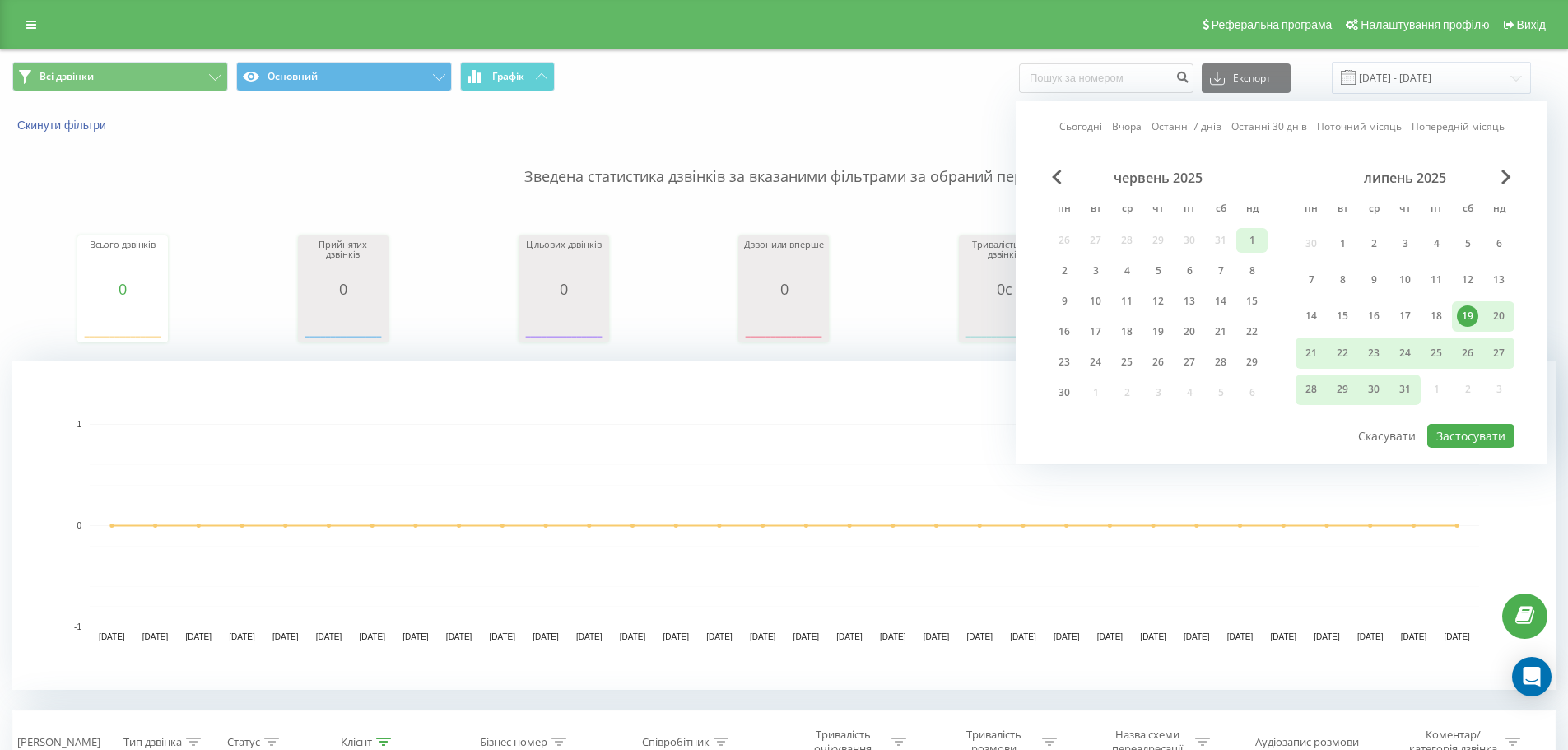
click at [1249, 242] on div "1" at bounding box center [1252, 240] width 22 height 22
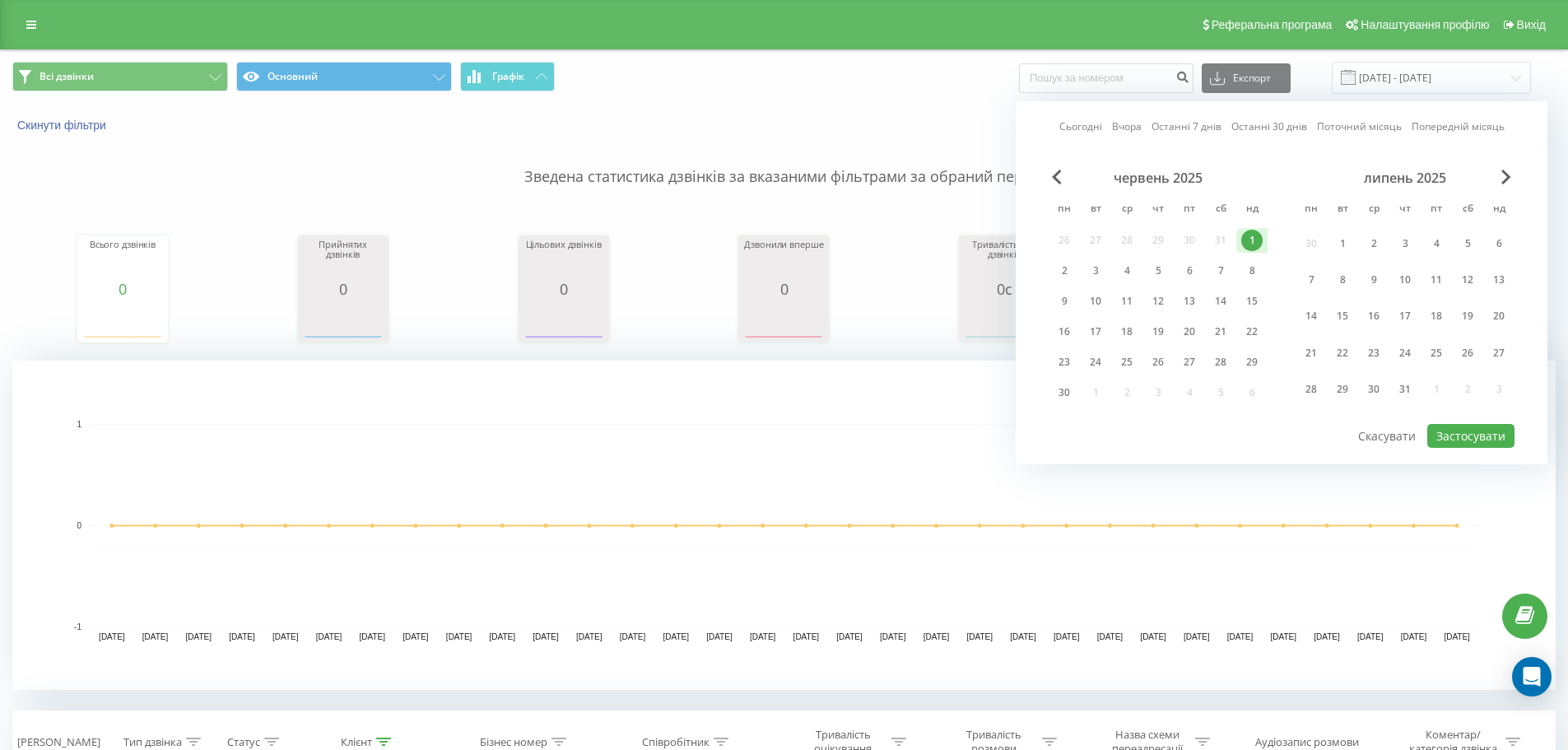
click at [1493, 179] on div "липень 2025" at bounding box center [1405, 178] width 219 height 16
click at [1499, 179] on div "липень 2025" at bounding box center [1405, 178] width 219 height 16
click at [1508, 176] on span "Next Month" at bounding box center [1505, 177] width 10 height 14
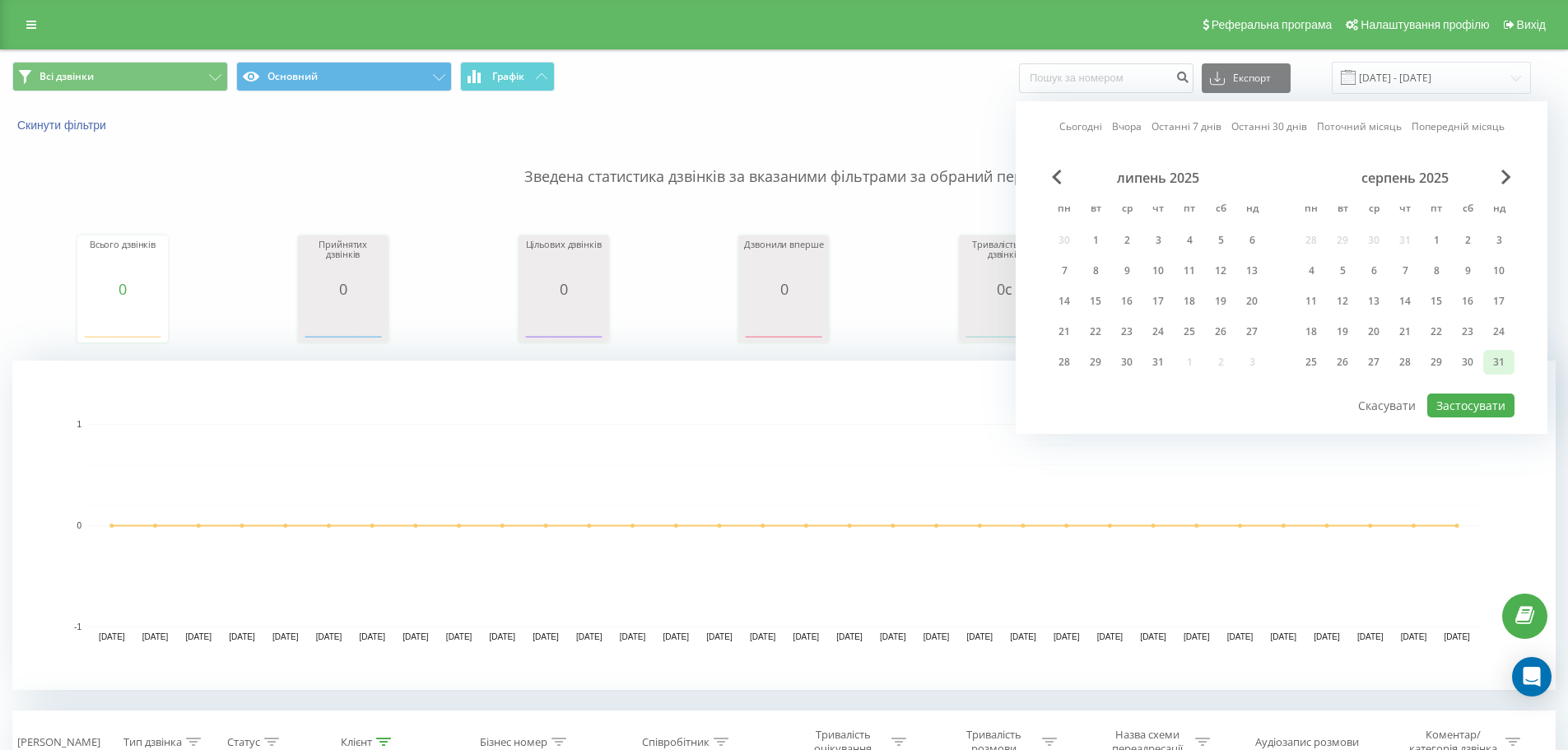
click at [1490, 356] on div "31" at bounding box center [1499, 362] width 22 height 22
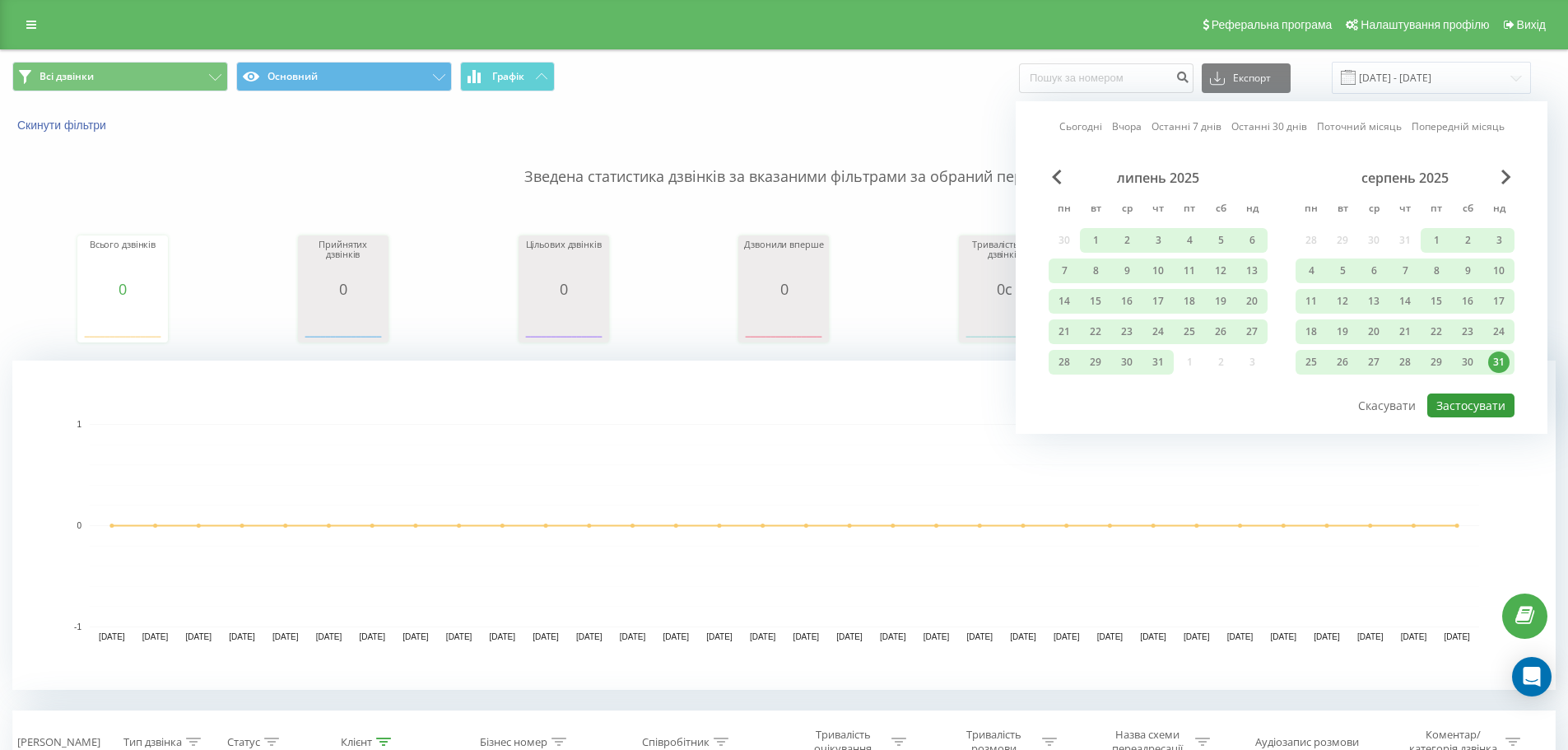
click at [1457, 410] on button "Застосувати" at bounding box center [1470, 405] width 87 height 24
type input "01.06.2025 - 31.08.2025"
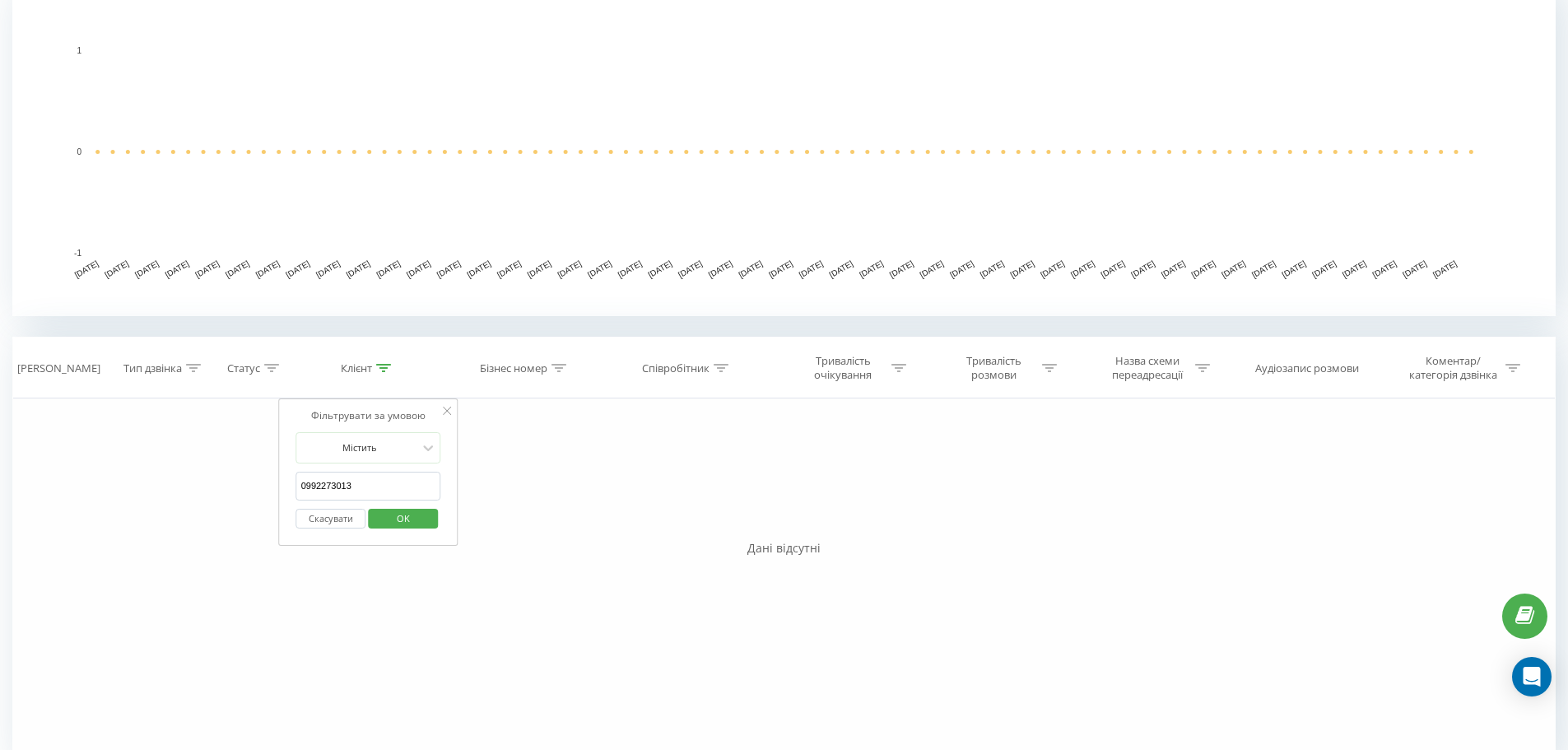
scroll to position [407, 0]
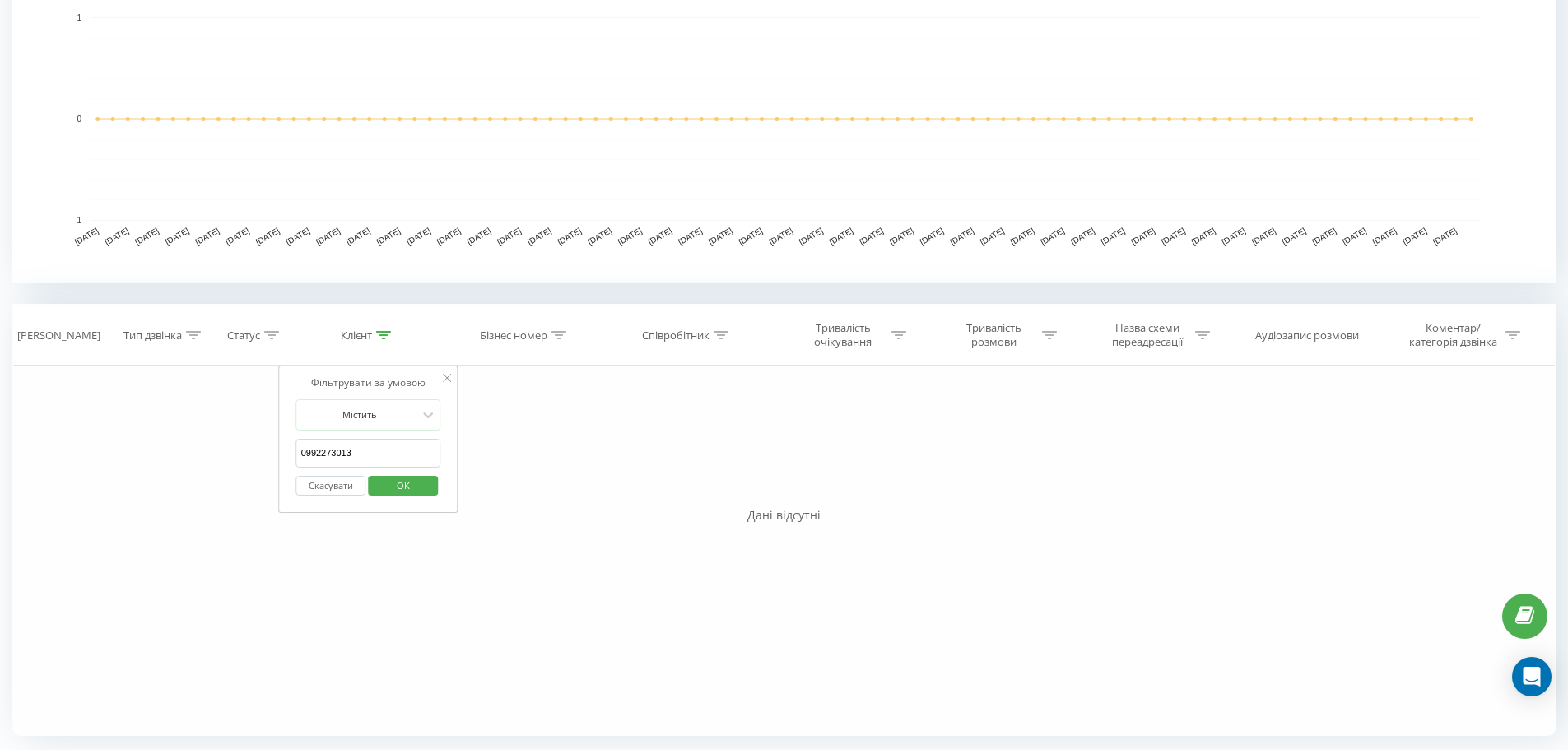
click at [379, 446] on input "0992273013" at bounding box center [369, 453] width 145 height 29
click at [380, 446] on input "0992273013" at bounding box center [369, 453] width 145 height 29
click at [344, 450] on input "0669250424" at bounding box center [369, 453] width 145 height 29
type input "0669250224"
click at [417, 487] on span "OK" at bounding box center [403, 486] width 46 height 25
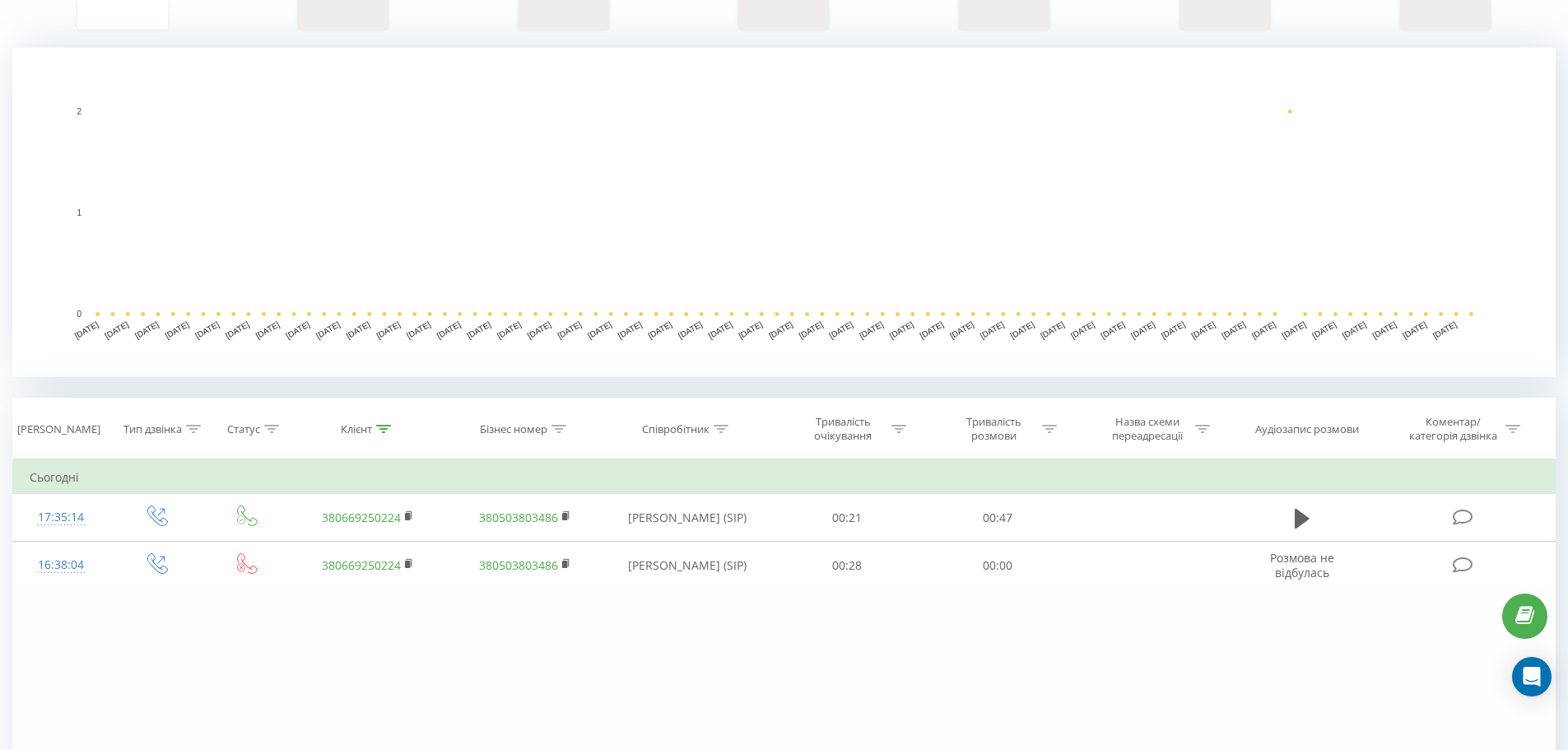
scroll to position [340, 0]
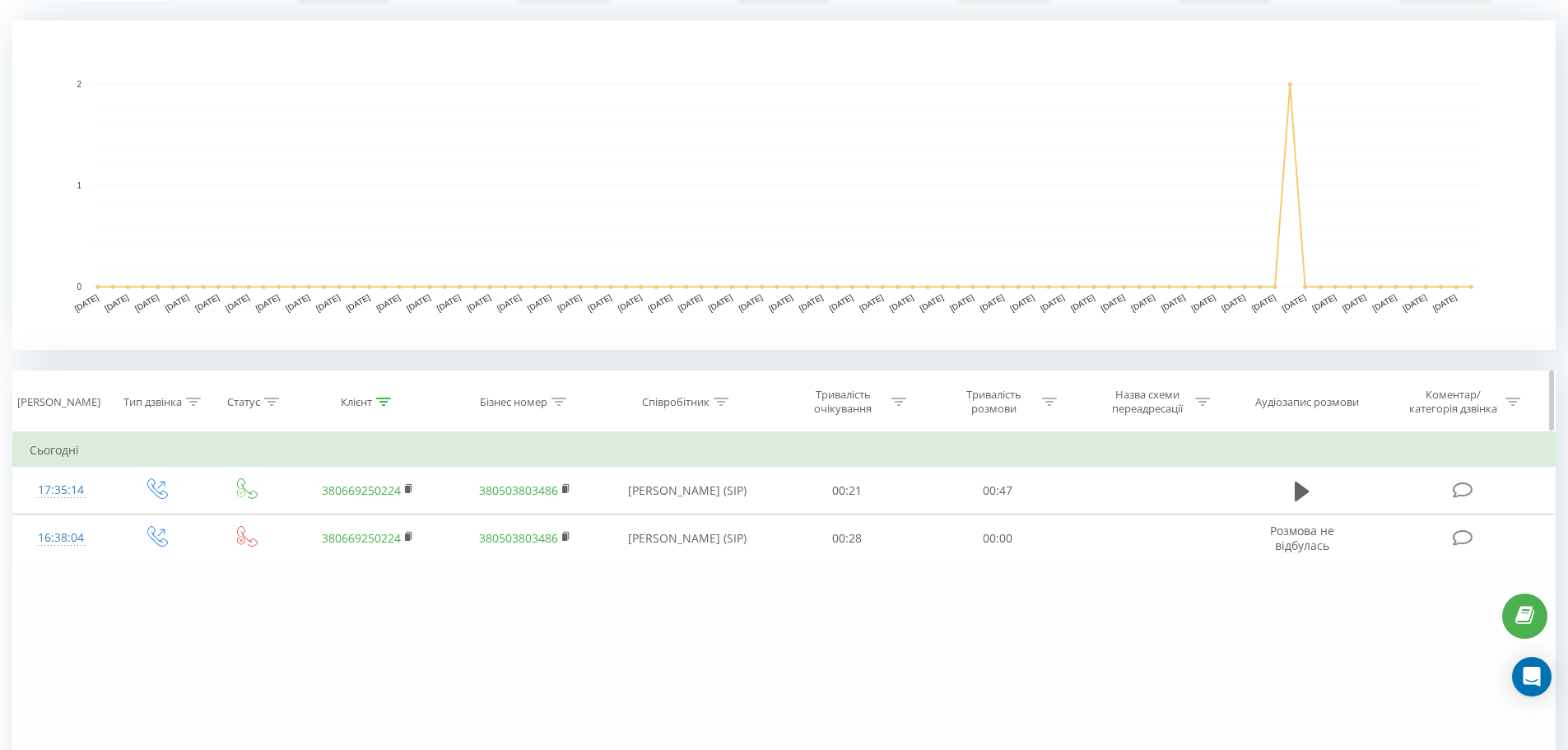
click at [383, 402] on icon at bounding box center [383, 401] width 14 height 8
click at [336, 552] on button "Скасувати" at bounding box center [331, 553] width 70 height 21
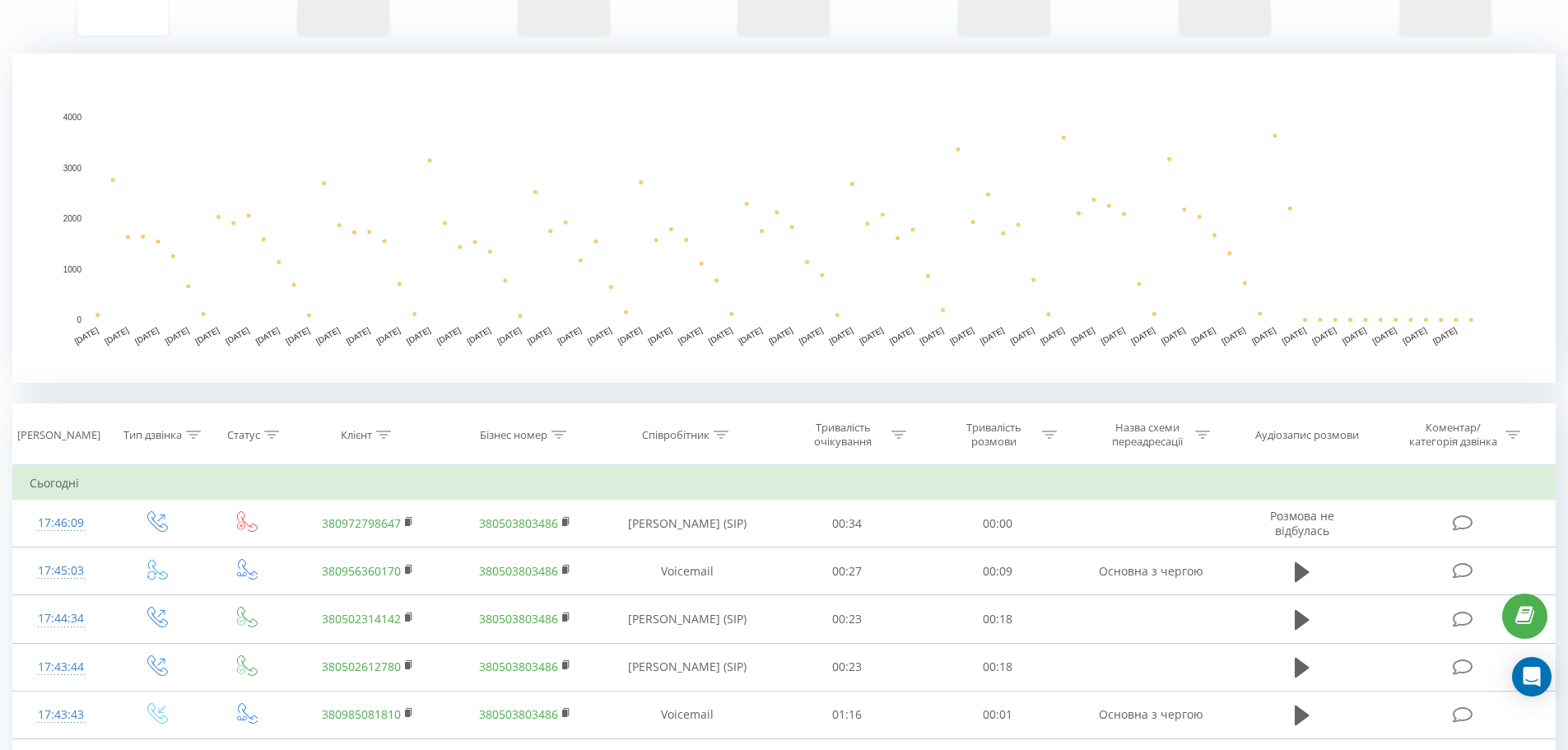
scroll to position [305, 0]
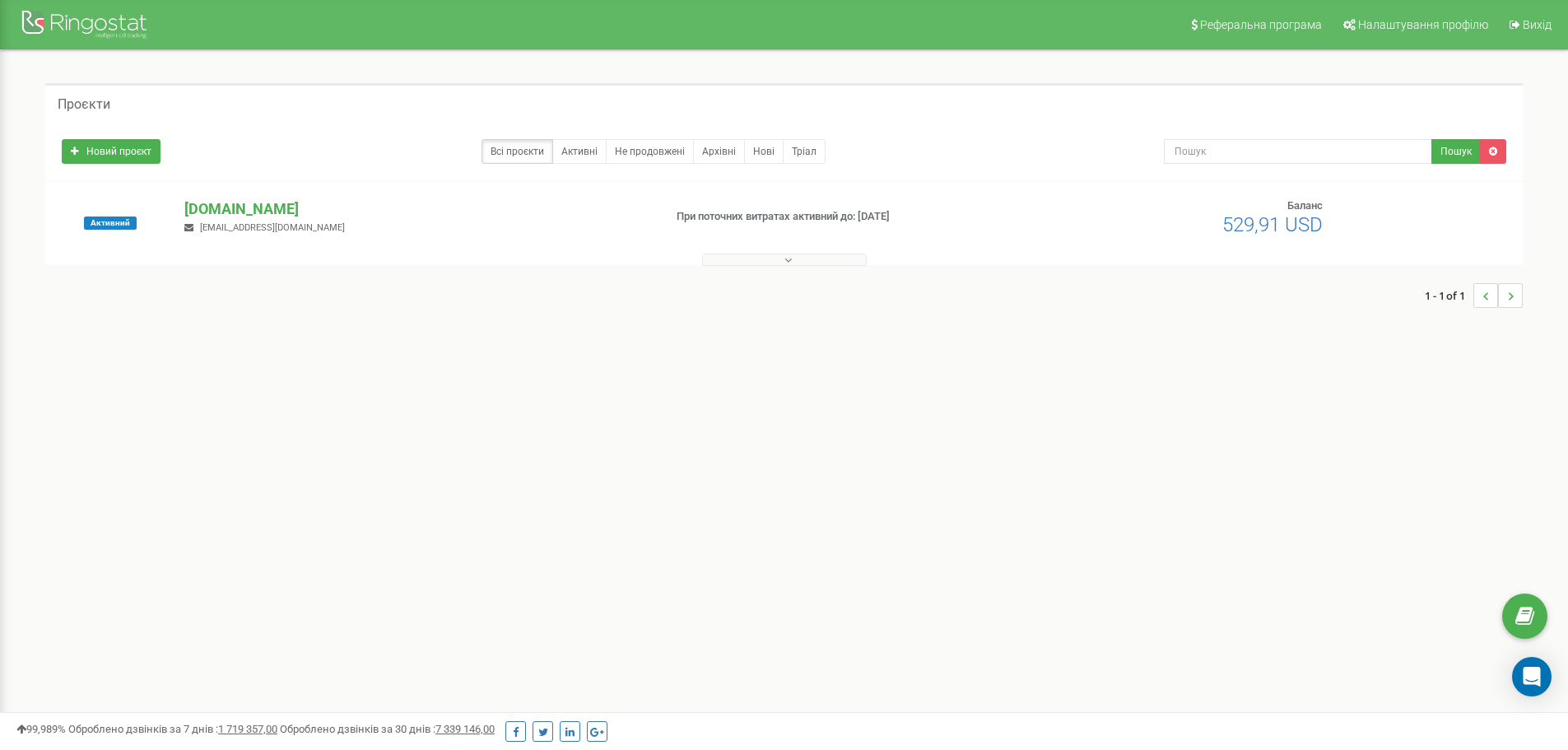
click at [709, 263] on button at bounding box center [784, 260] width 165 height 13
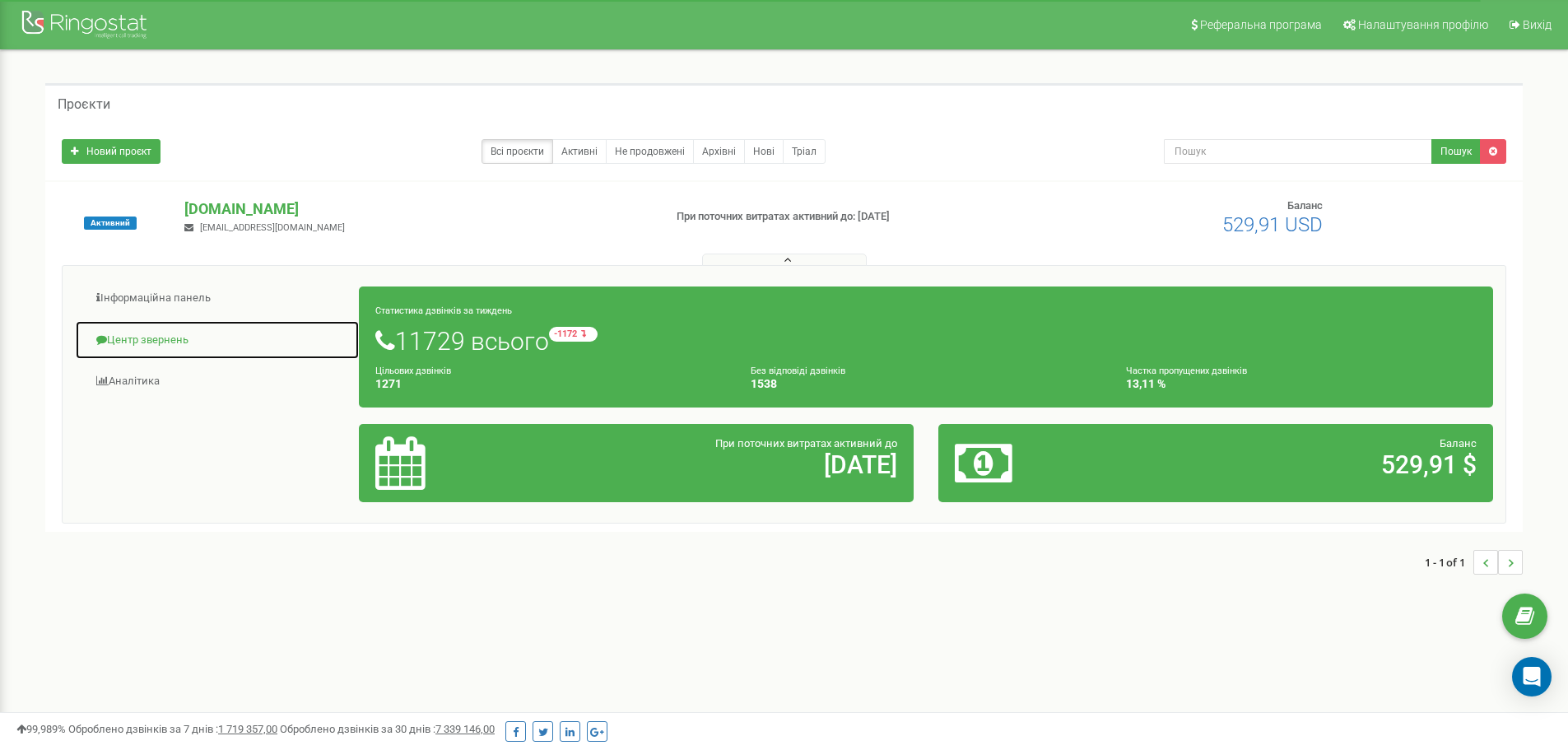
click at [138, 338] on link "Центр звернень" at bounding box center [217, 340] width 284 height 41
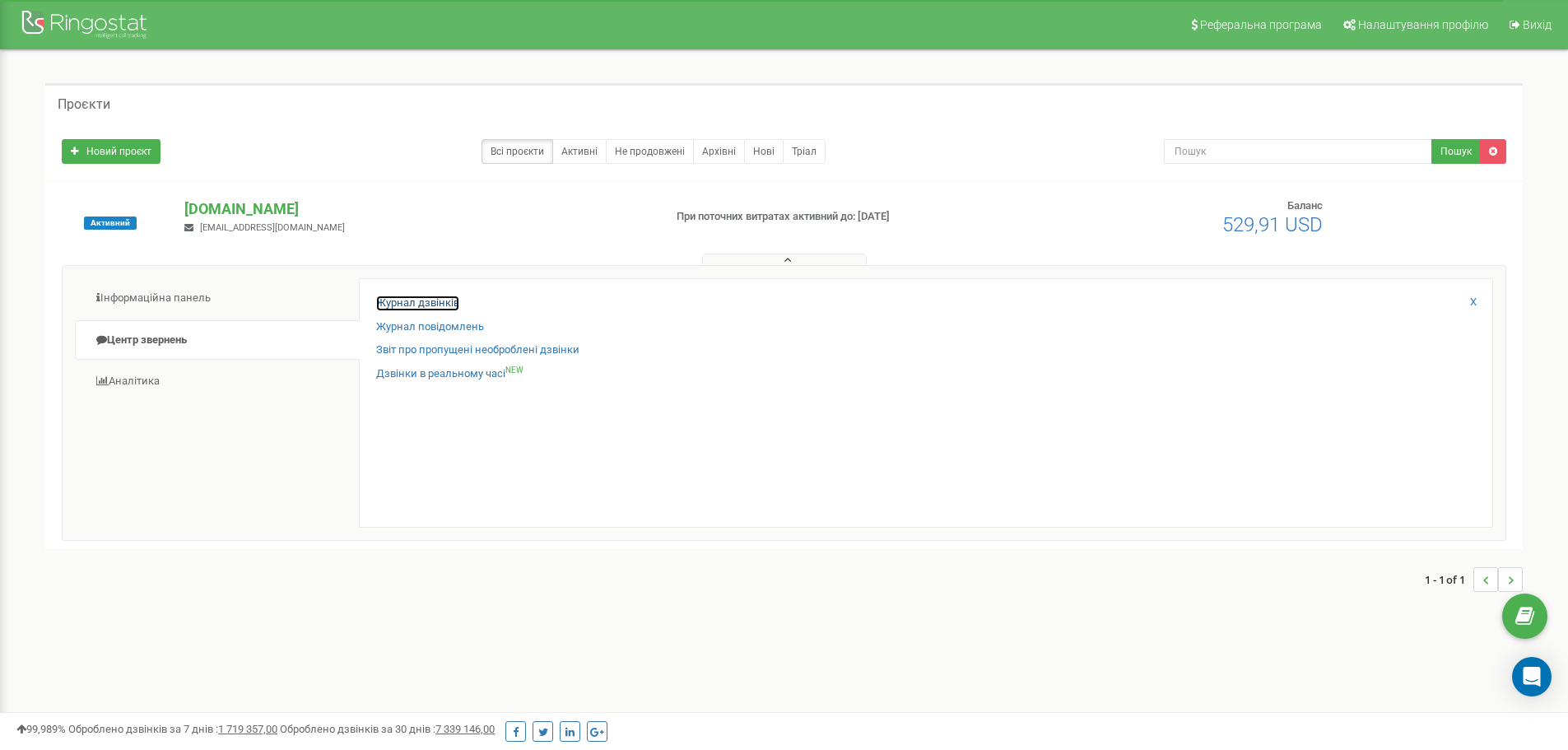
click at [413, 304] on link "Журнал дзвінків" at bounding box center [418, 303] width 83 height 15
